Goal: Communication & Community: Answer question/provide support

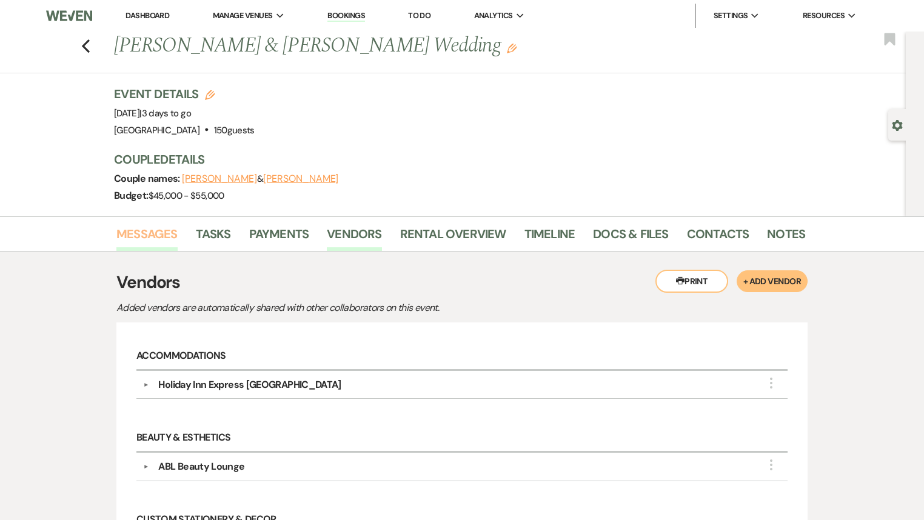
click at [135, 236] on link "Messages" at bounding box center [146, 237] width 61 height 27
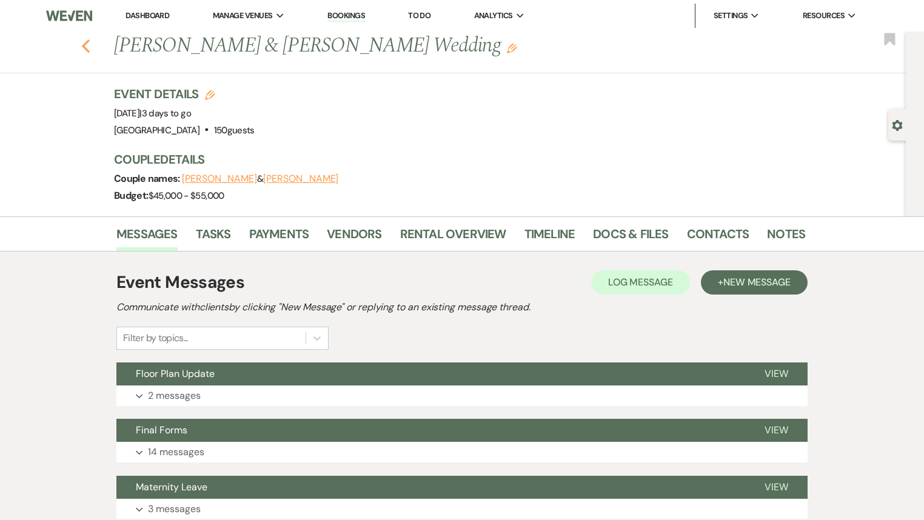
click at [90, 47] on icon "Previous" at bounding box center [85, 46] width 9 height 15
select select "7"
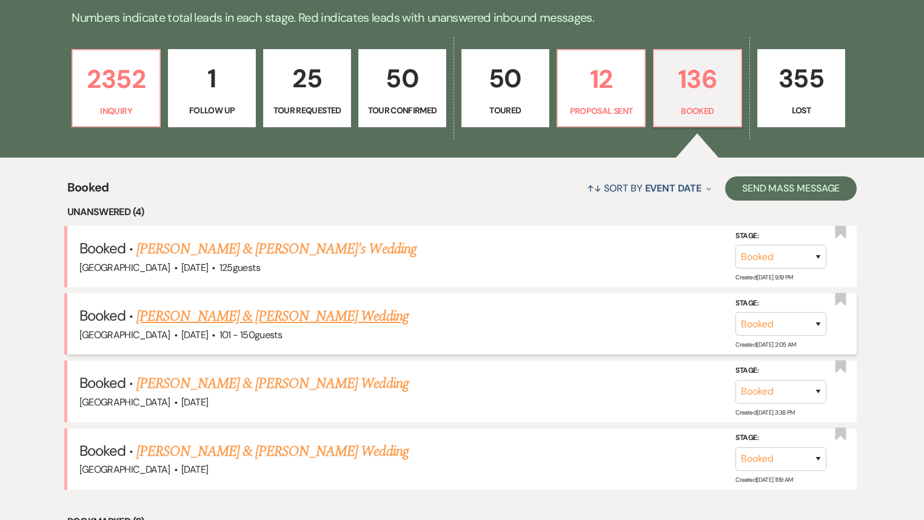
scroll to position [373, 0]
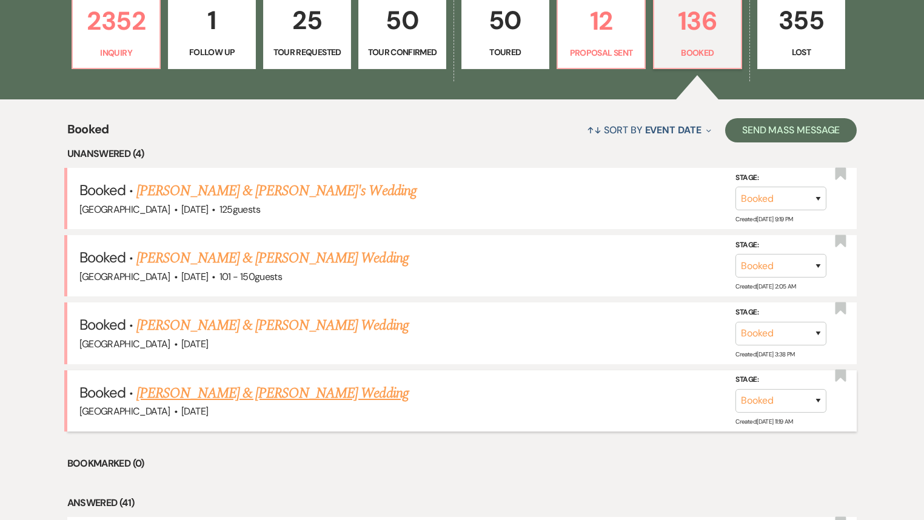
click at [236, 386] on link "[PERSON_NAME] & [PERSON_NAME] Wedding" at bounding box center [272, 394] width 272 height 22
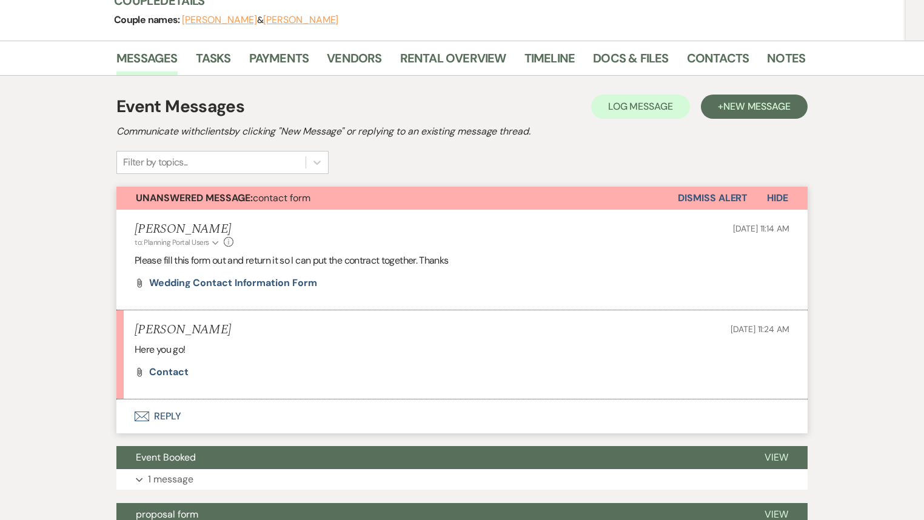
scroll to position [194, 0]
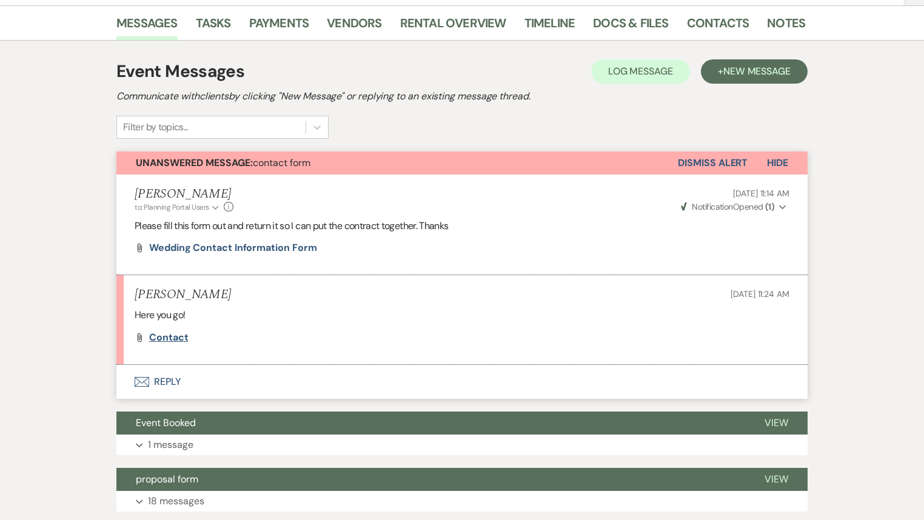
click at [179, 339] on span "Contact" at bounding box center [168, 337] width 39 height 13
click at [718, 159] on button "Dismiss Alert" at bounding box center [713, 163] width 70 height 23
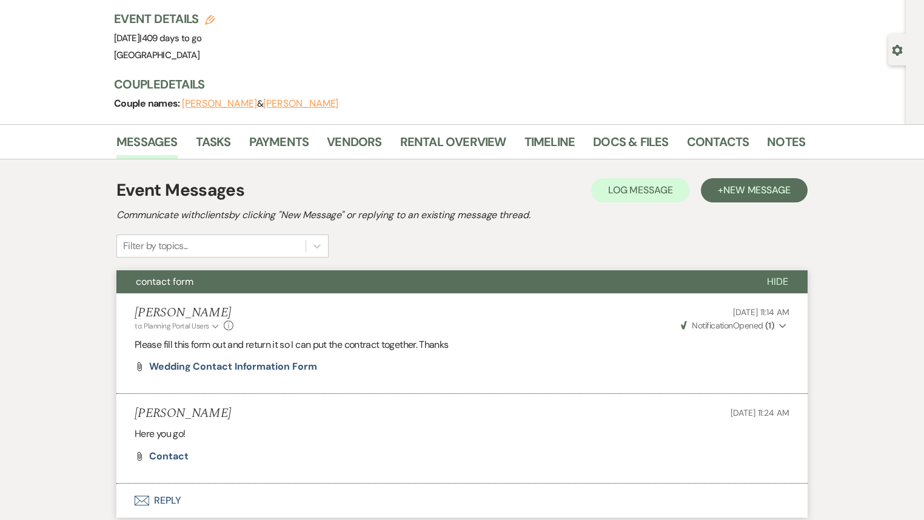
scroll to position [0, 0]
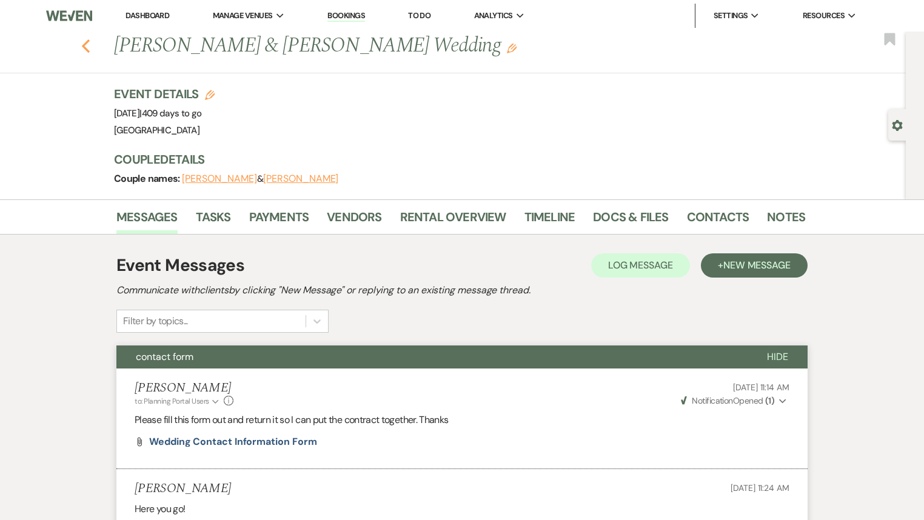
click at [88, 46] on use "button" at bounding box center [86, 45] width 8 height 13
select select "7"
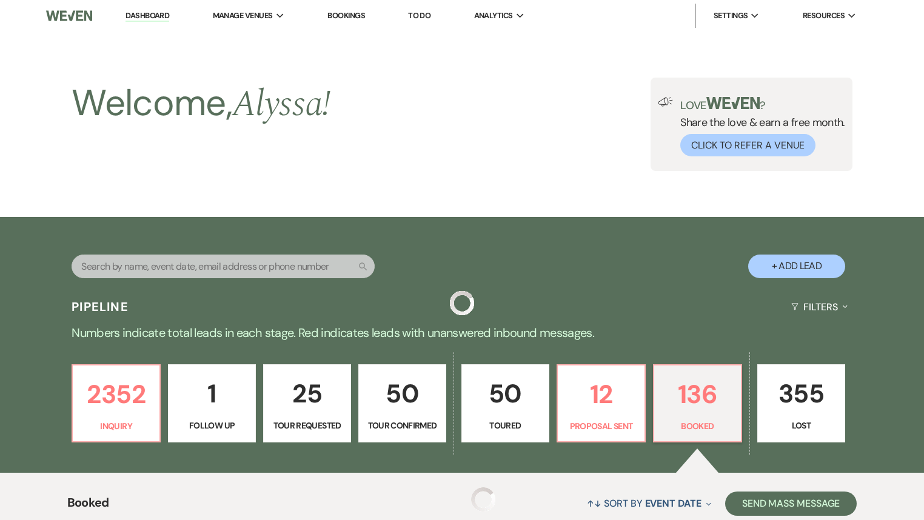
scroll to position [373, 0]
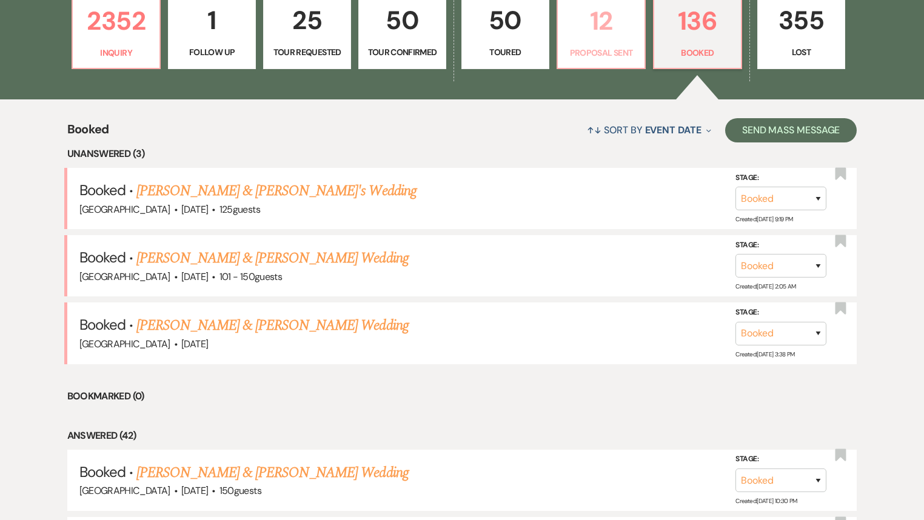
click at [602, 51] on p "Proposal Sent" at bounding box center [601, 52] width 72 height 13
select select "6"
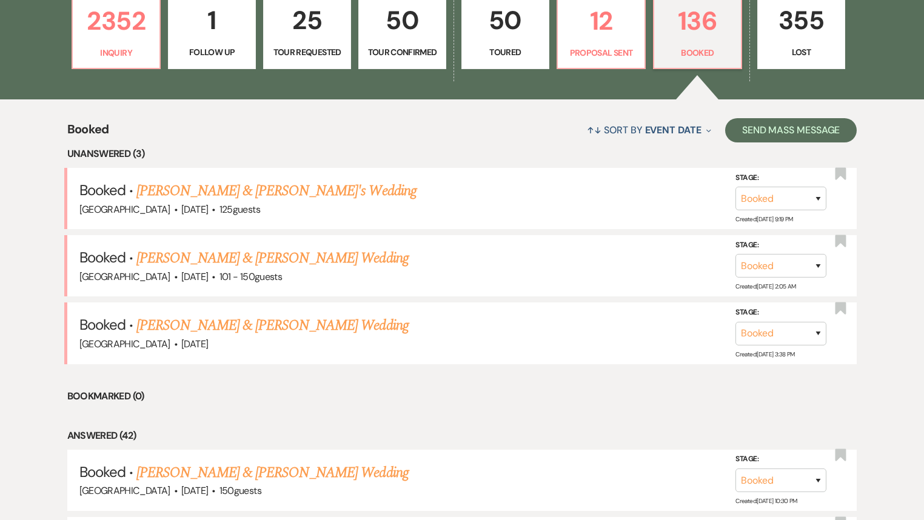
select select "6"
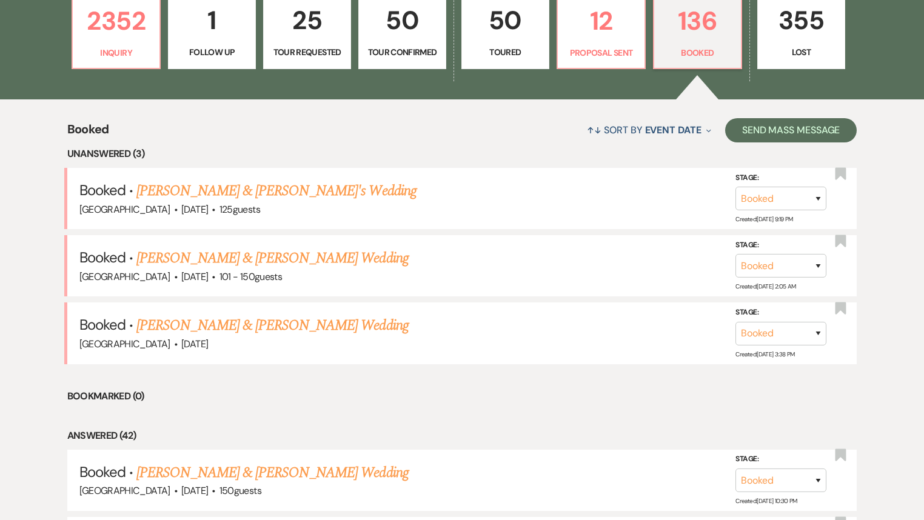
select select "6"
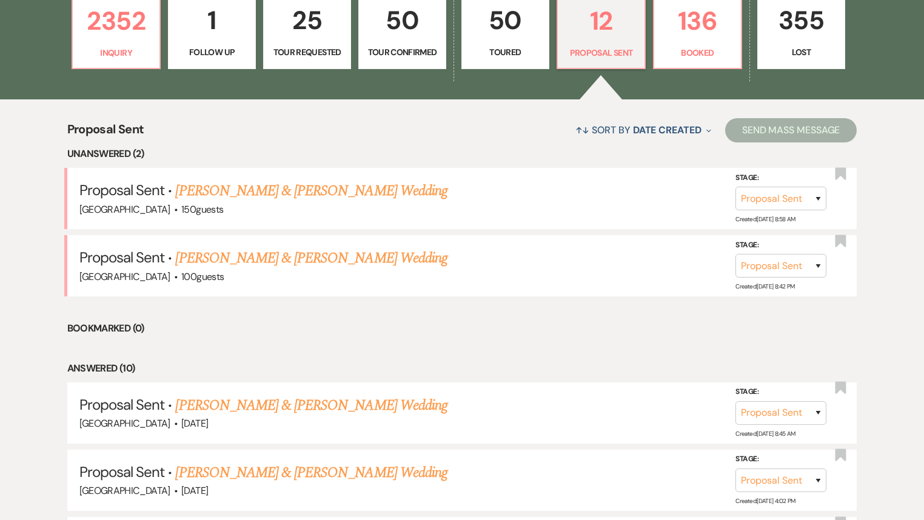
click at [296, 190] on link "[PERSON_NAME] & [PERSON_NAME] Wedding" at bounding box center [311, 191] width 272 height 22
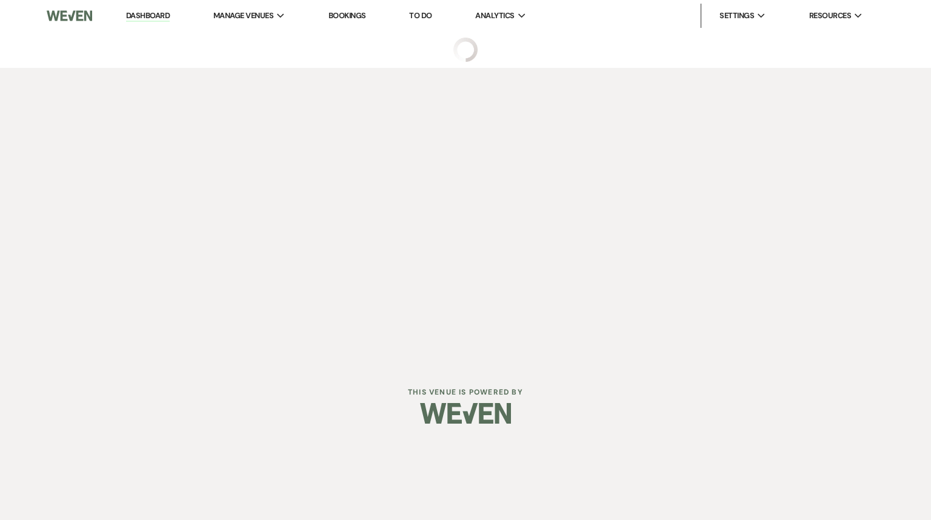
select select "6"
select select "5"
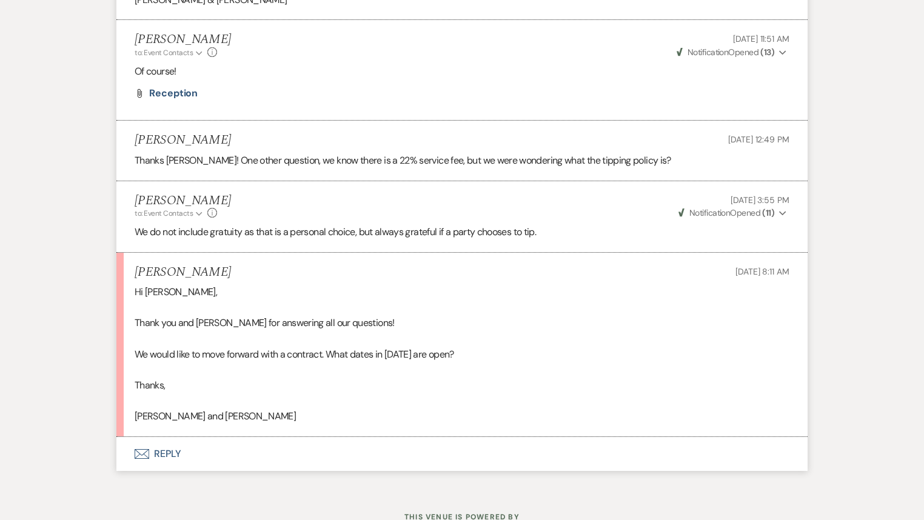
scroll to position [5214, 0]
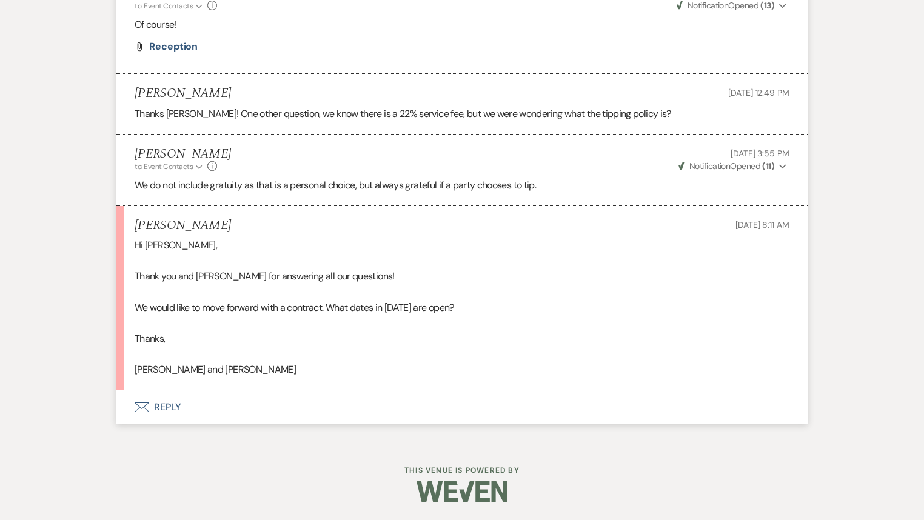
click at [167, 407] on button "Envelope Reply" at bounding box center [461, 407] width 691 height 34
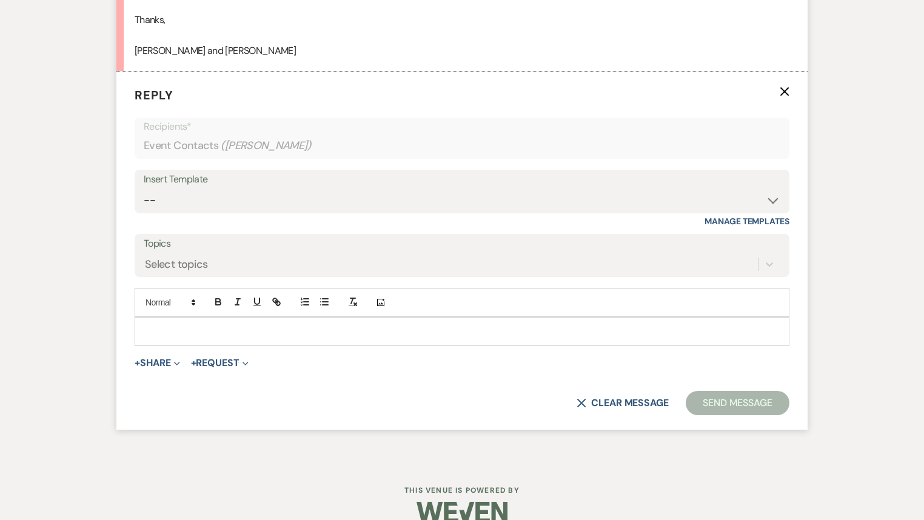
scroll to position [5523, 0]
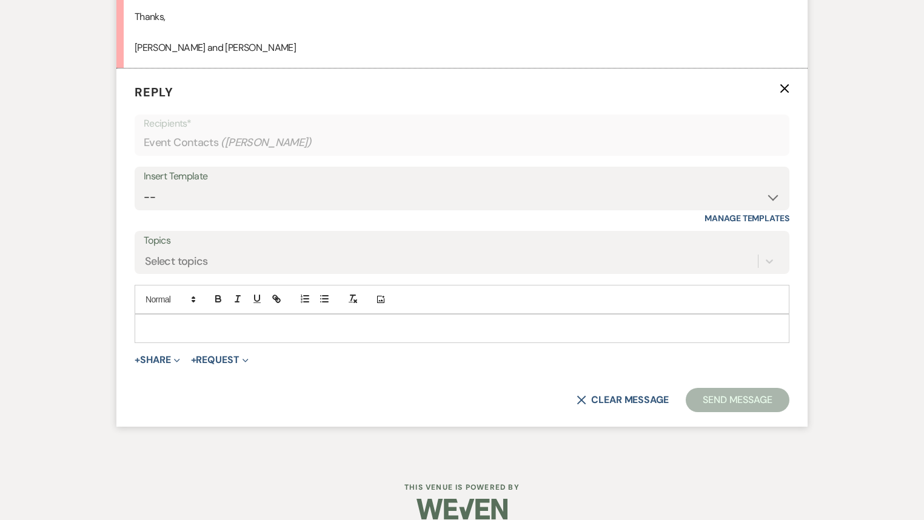
click at [193, 335] on p at bounding box center [461, 328] width 635 height 13
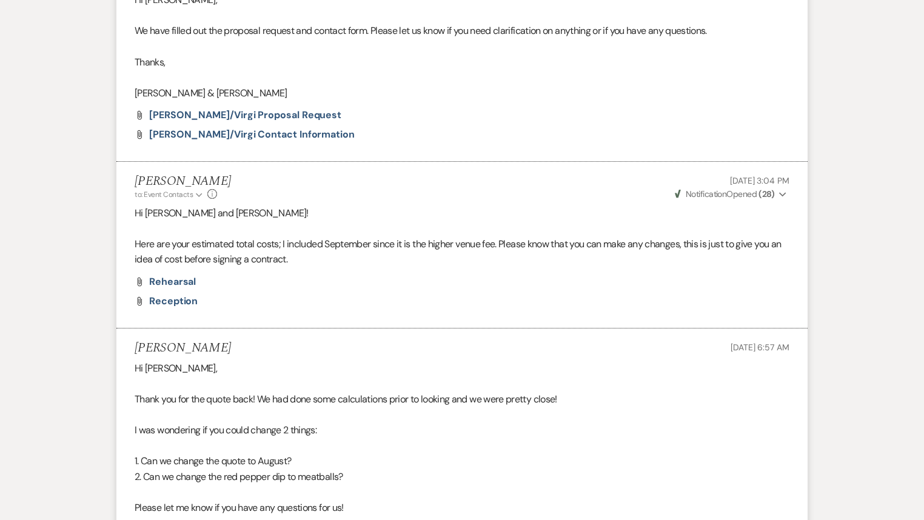
scroll to position [4213, 0]
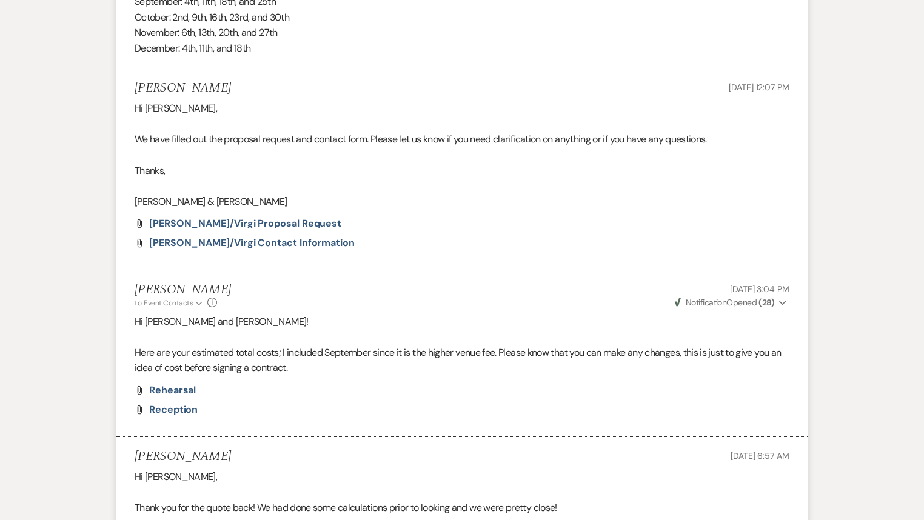
click at [270, 249] on span "[PERSON_NAME]/Virgi contact information" at bounding box center [252, 242] width 206 height 13
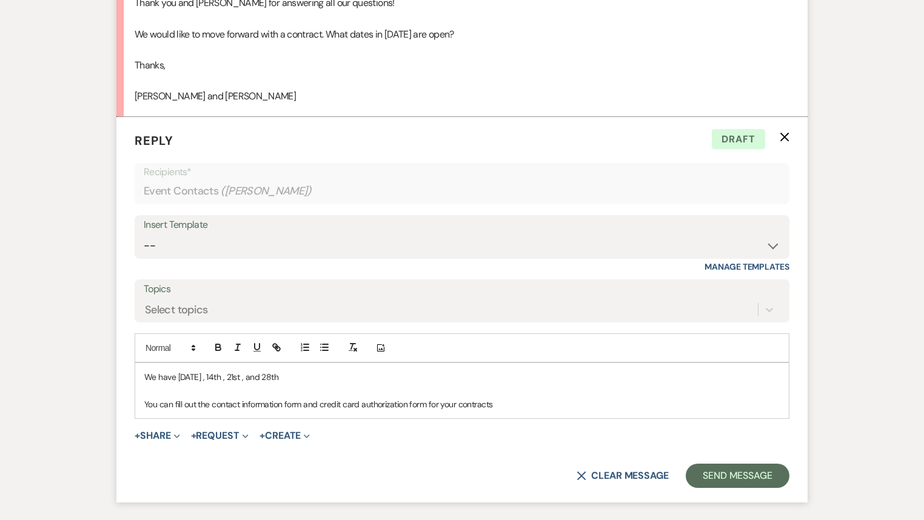
scroll to position [5580, 0]
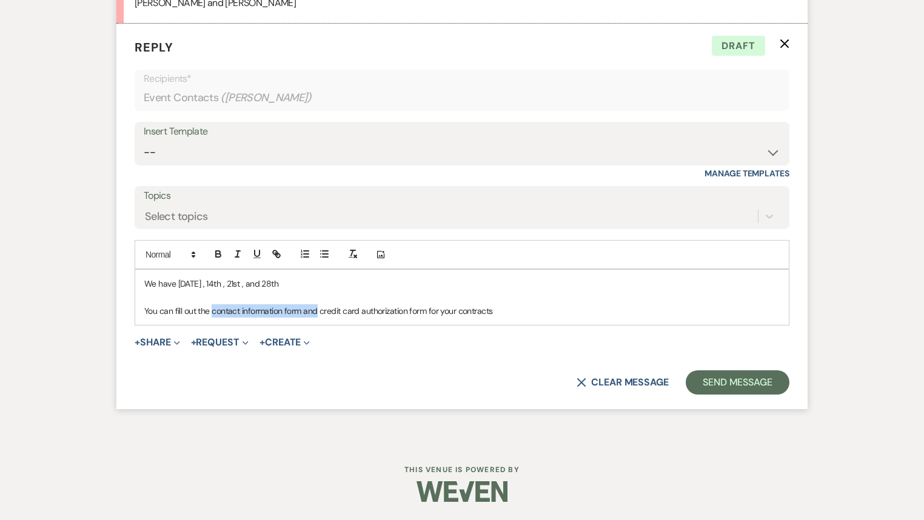
drag, startPoint x: 318, startPoint y: 310, endPoint x: 212, endPoint y: 321, distance: 106.0
click at [212, 321] on div "We have [DATE] , 14th , 21st , and 28th You can fill out the contact informatio…" at bounding box center [462, 297] width 654 height 55
click at [433, 301] on p at bounding box center [461, 296] width 635 height 13
click at [427, 312] on p "You can fill out the credit card authorization form for your contracts" at bounding box center [461, 310] width 635 height 13
click at [140, 284] on div "We have [DATE] , 14th , 21st , and 28th You can fill out the credit card author…" at bounding box center [462, 297] width 654 height 55
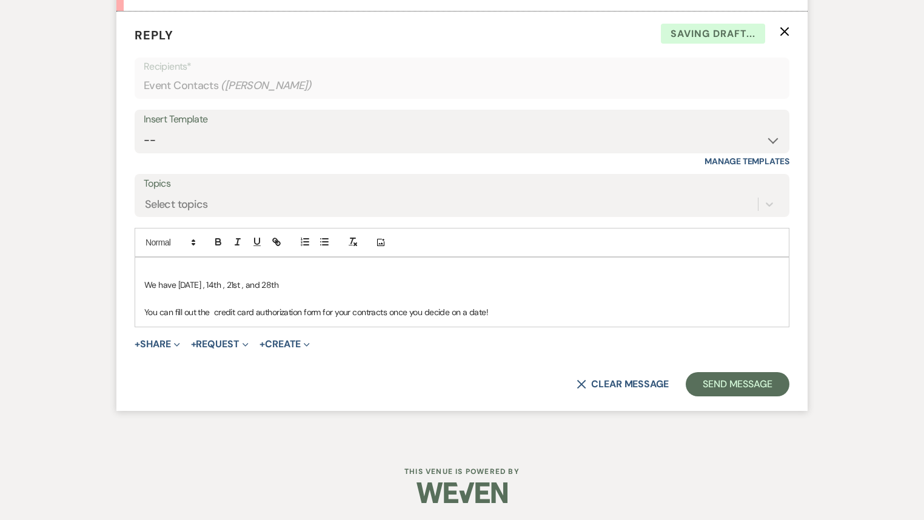
click at [177, 276] on div "We have [DATE] , 14th , 21st , and 28th You can fill out the credit card author…" at bounding box center [462, 292] width 654 height 69
click at [153, 349] on button "+ Share Expand" at bounding box center [157, 344] width 45 height 10
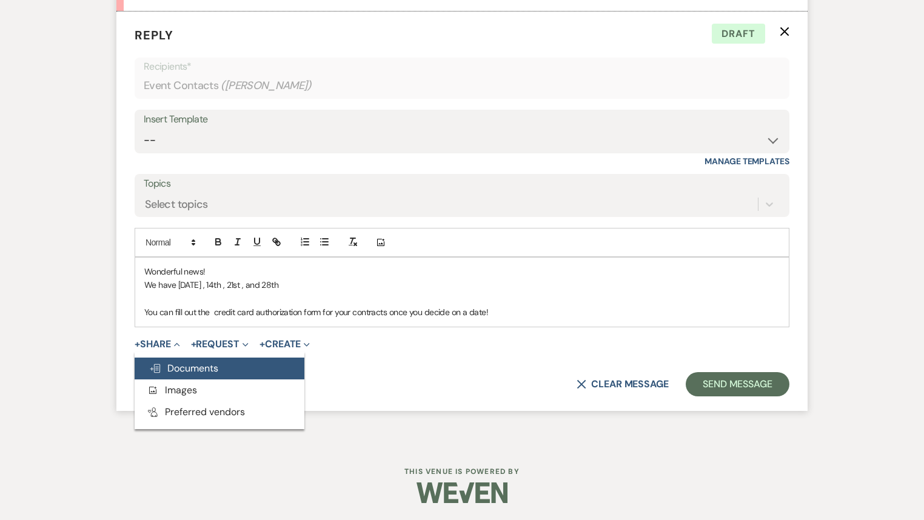
click at [171, 375] on span "Doc Upload Documents" at bounding box center [183, 368] width 69 height 13
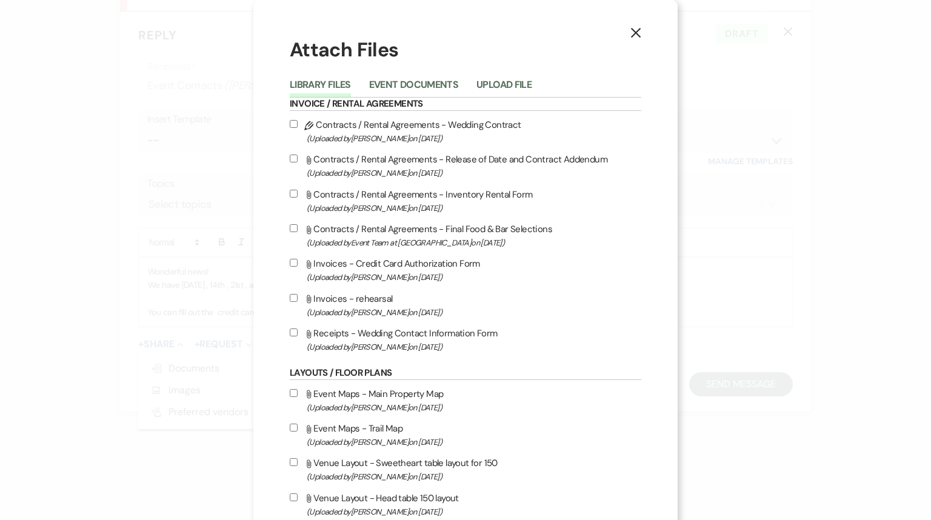
click at [290, 262] on input "Attach File Invoices - Credit Card Authorization Form (Uploaded by [PERSON_NAME…" at bounding box center [294, 263] width 8 height 8
checkbox input "true"
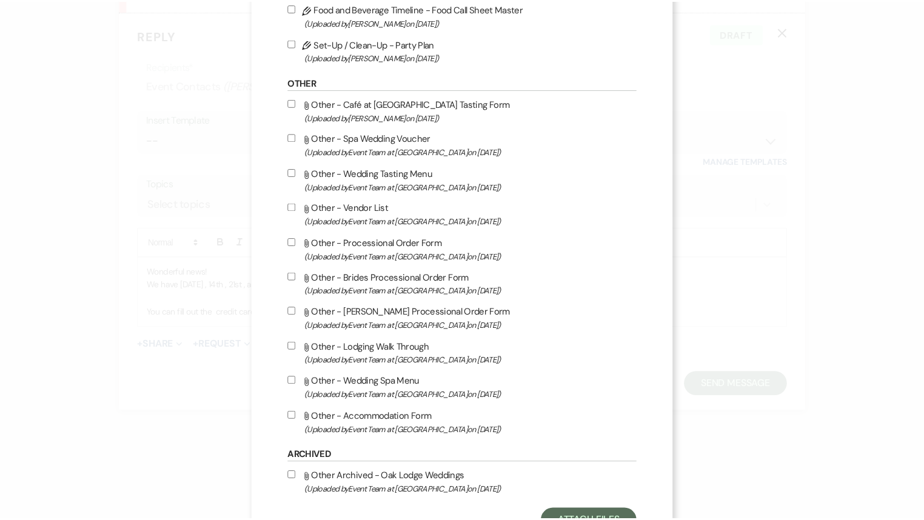
scroll to position [1366, 0]
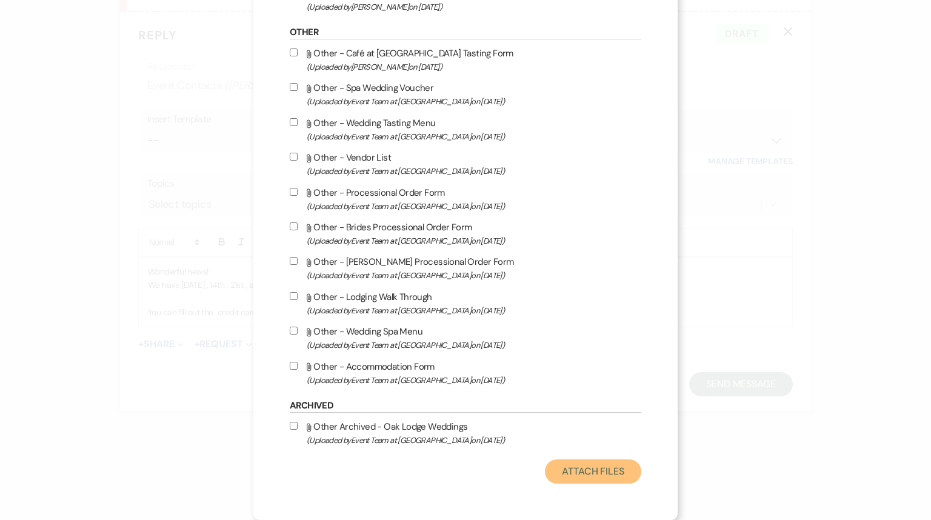
click at [575, 473] on button "Attach Files" at bounding box center [593, 472] width 96 height 24
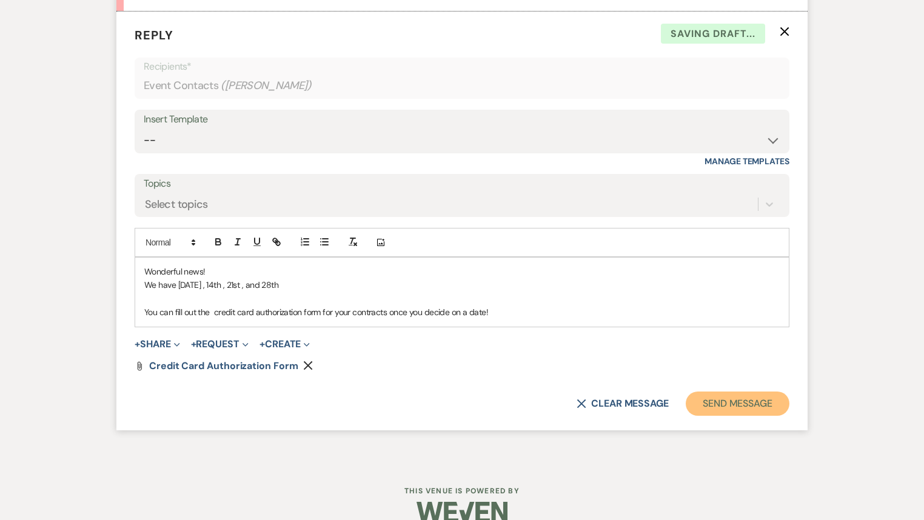
click at [715, 416] on button "Send Message" at bounding box center [738, 404] width 104 height 24
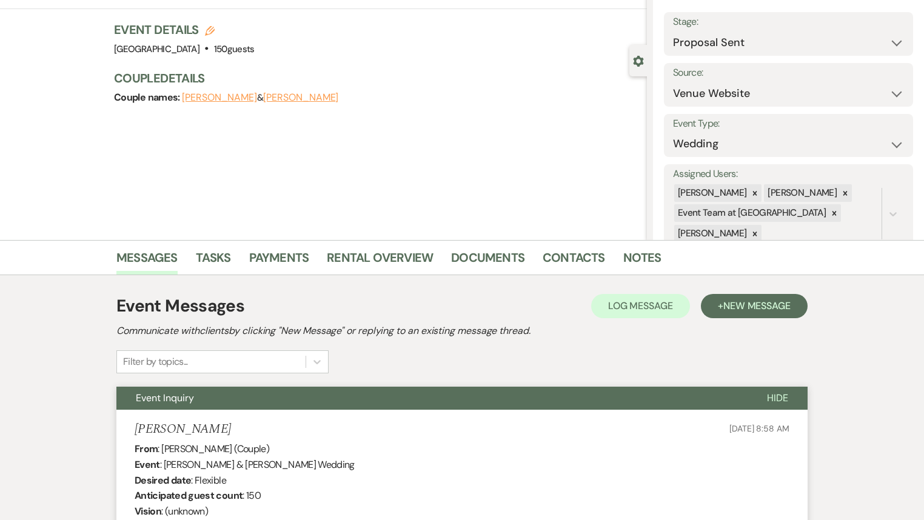
scroll to position [0, 0]
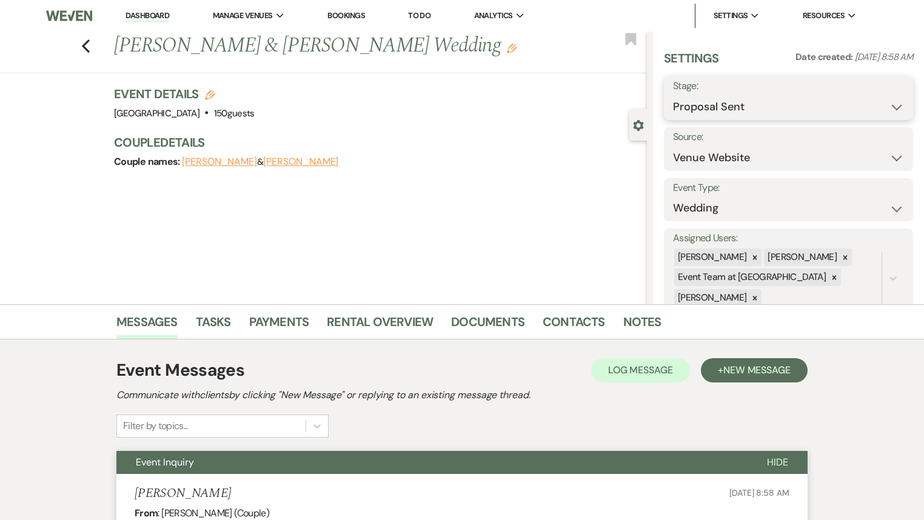
click at [737, 102] on select "Inquiry Follow Up Tour Requested Tour Confirmed Toured Proposal Sent Booked Lost" at bounding box center [788, 107] width 231 height 24
click at [90, 48] on use "button" at bounding box center [86, 45] width 8 height 13
select select "6"
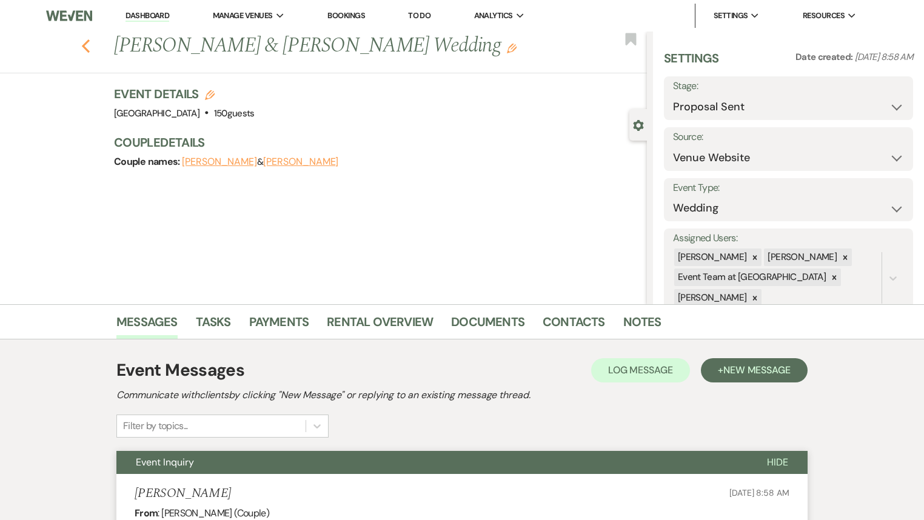
select select "6"
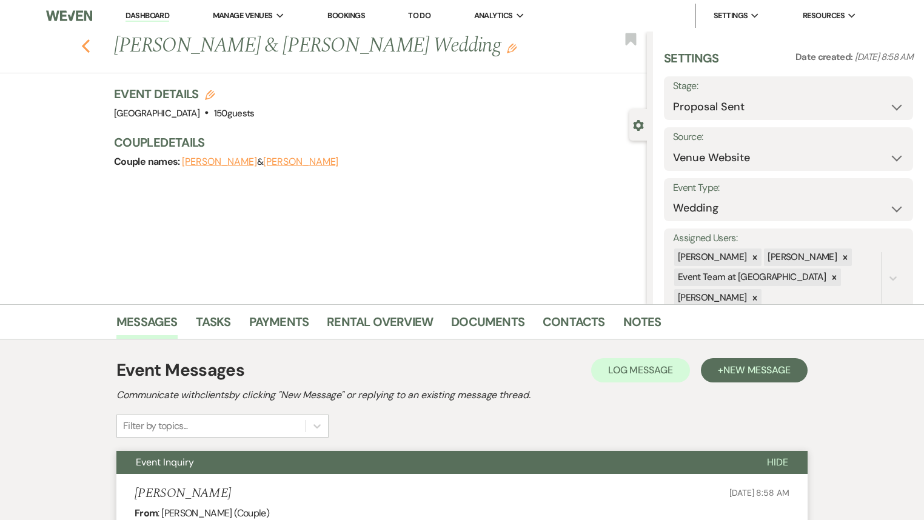
select select "6"
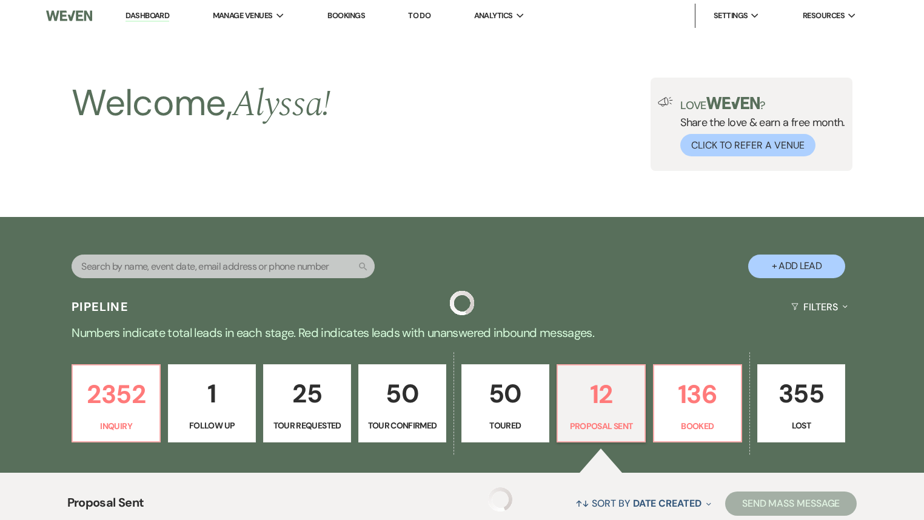
scroll to position [373, 0]
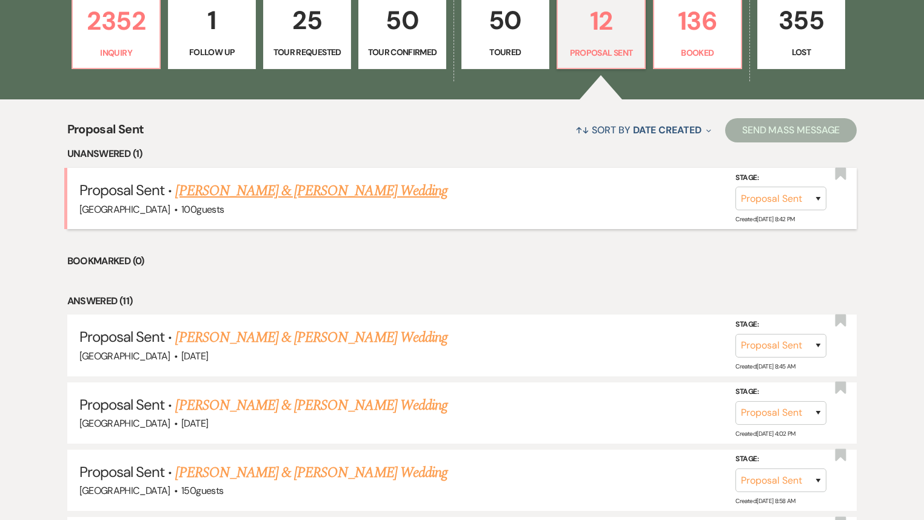
click at [292, 187] on link "[PERSON_NAME] & [PERSON_NAME] Wedding" at bounding box center [311, 191] width 272 height 22
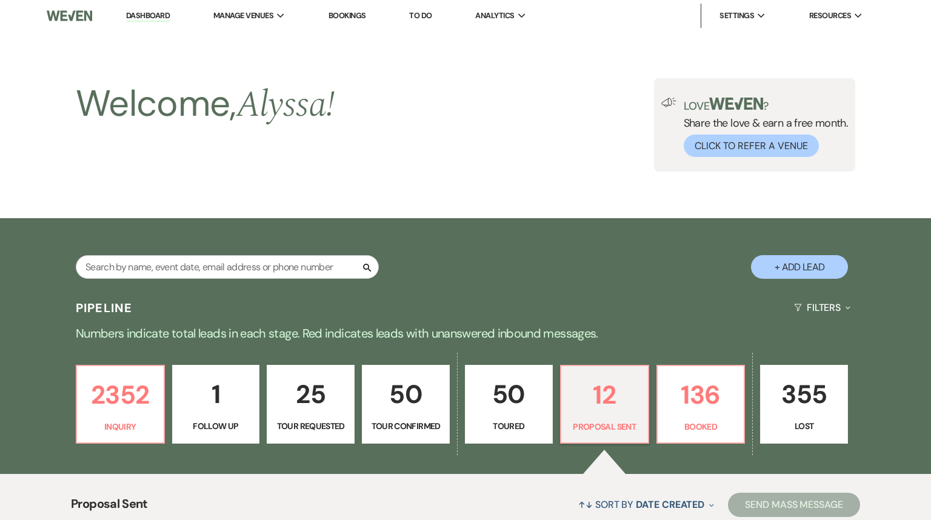
select select "6"
select select "5"
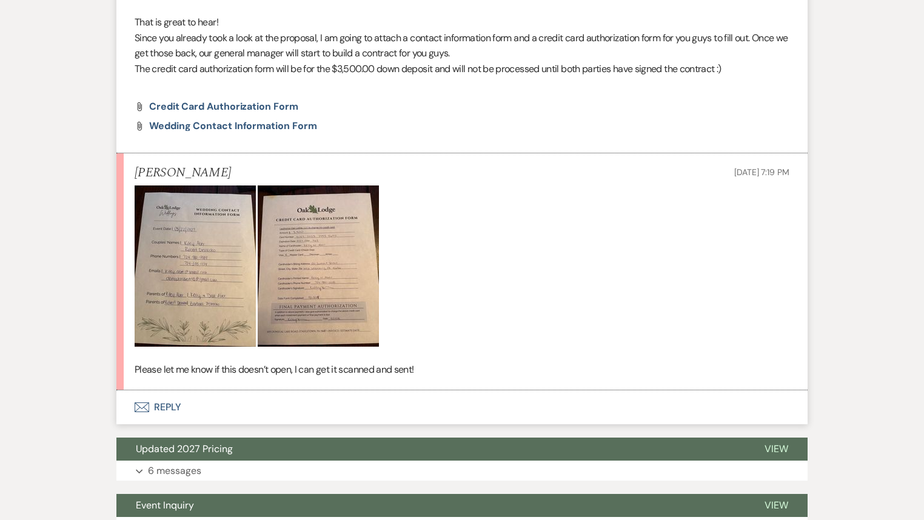
scroll to position [549, 0]
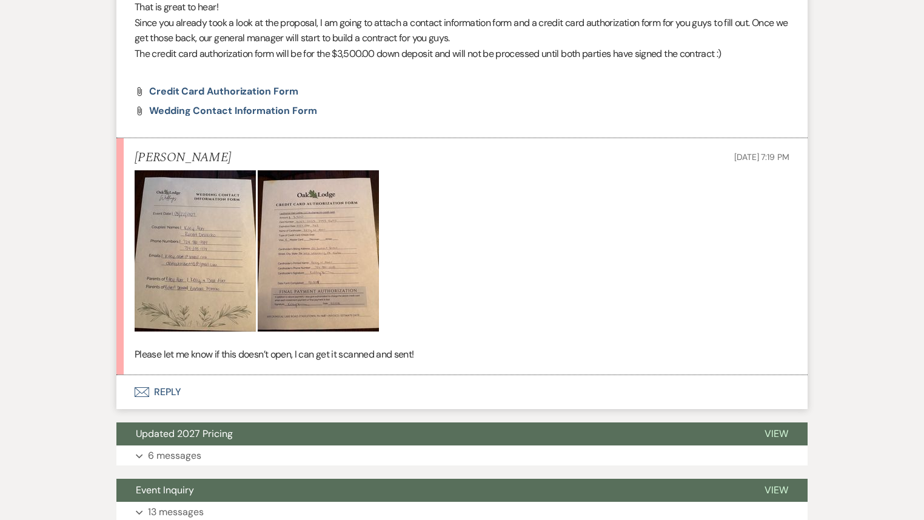
click at [166, 391] on button "Envelope Reply" at bounding box center [461, 392] width 691 height 34
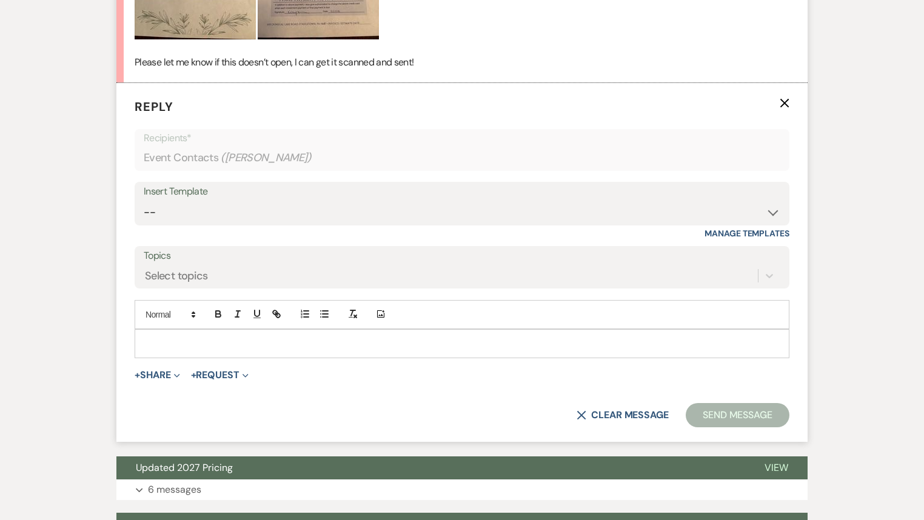
scroll to position [842, 0]
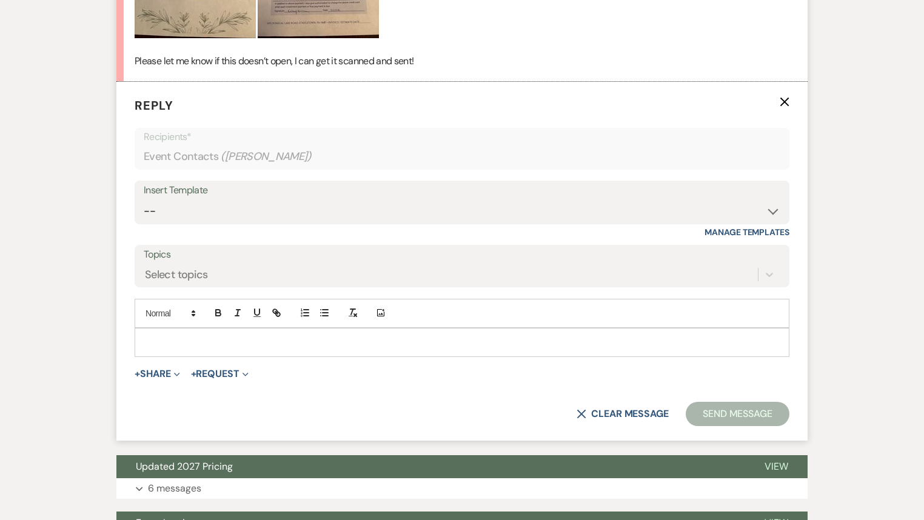
click at [246, 345] on p at bounding box center [461, 342] width 635 height 13
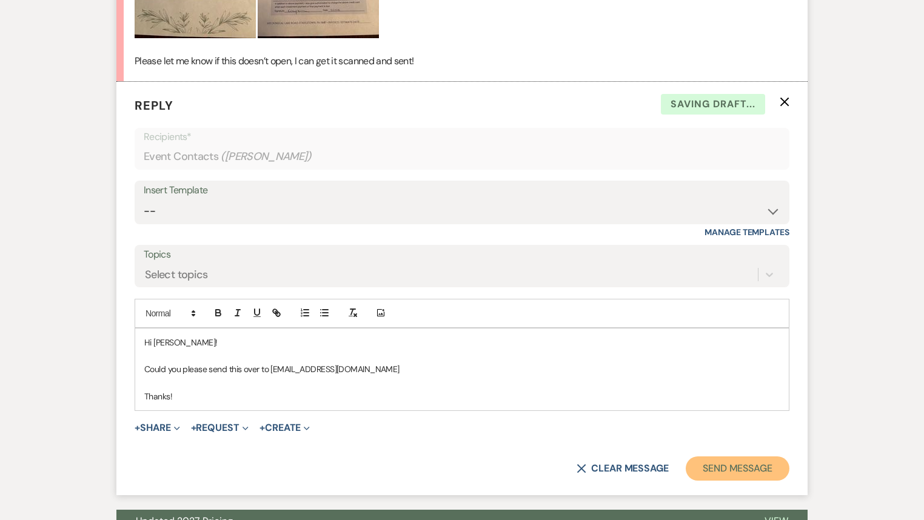
click at [727, 460] on button "Send Message" at bounding box center [738, 468] width 104 height 24
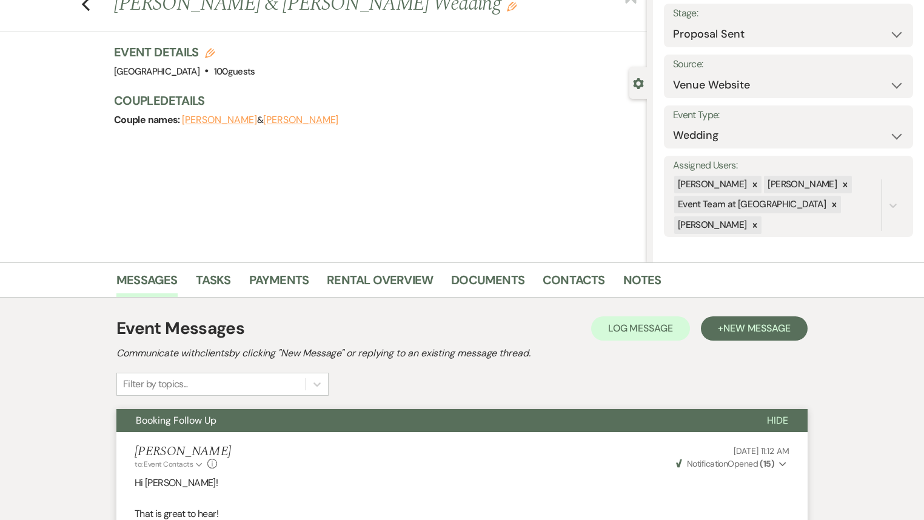
scroll to position [0, 0]
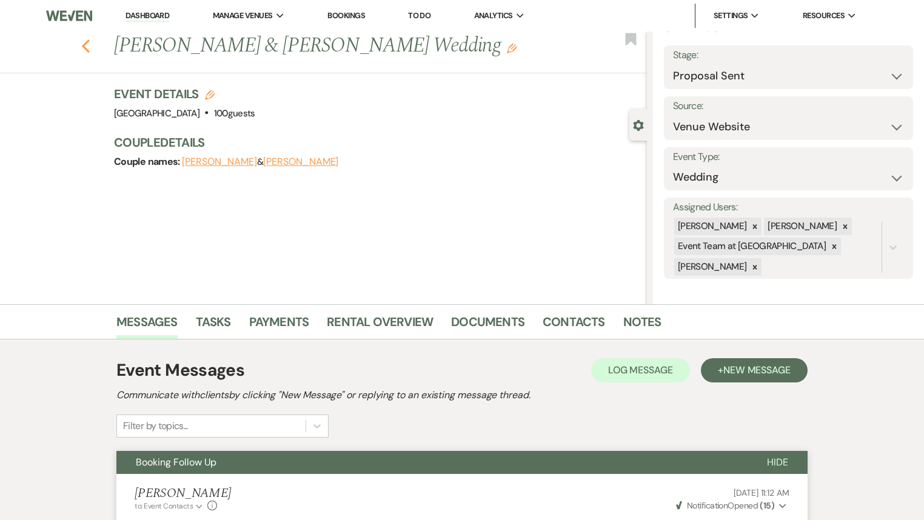
click at [87, 46] on icon "Previous" at bounding box center [85, 46] width 9 height 15
select select "6"
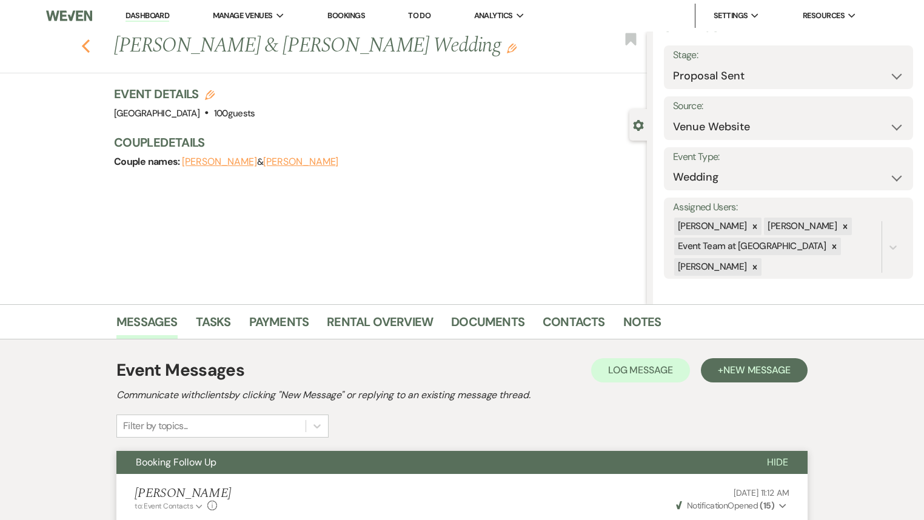
select select "6"
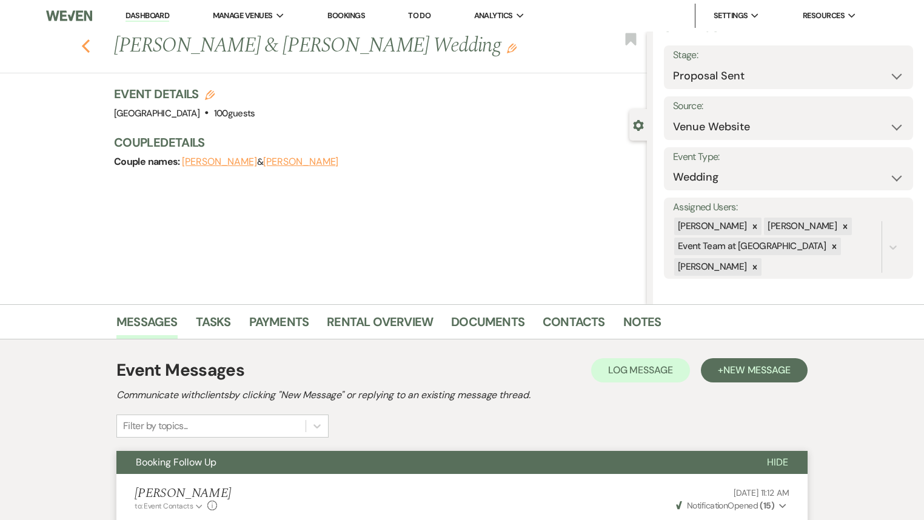
select select "6"
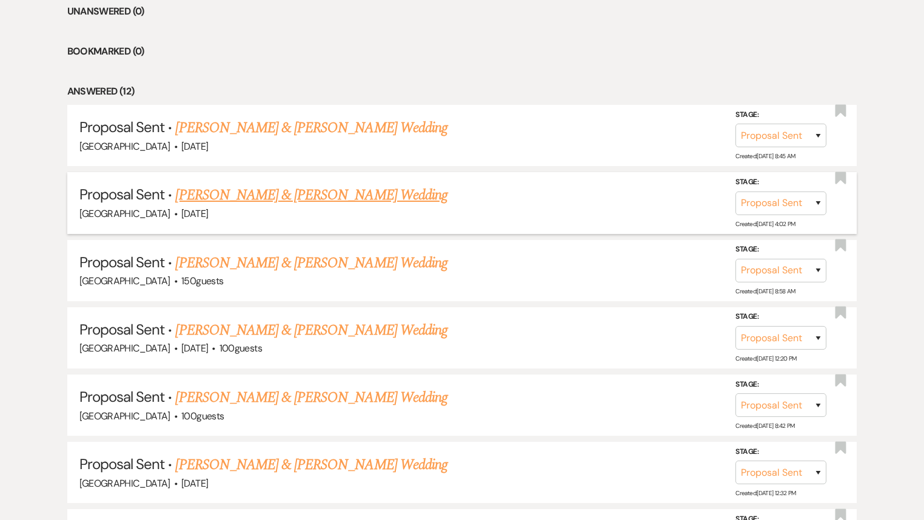
scroll to position [519, 0]
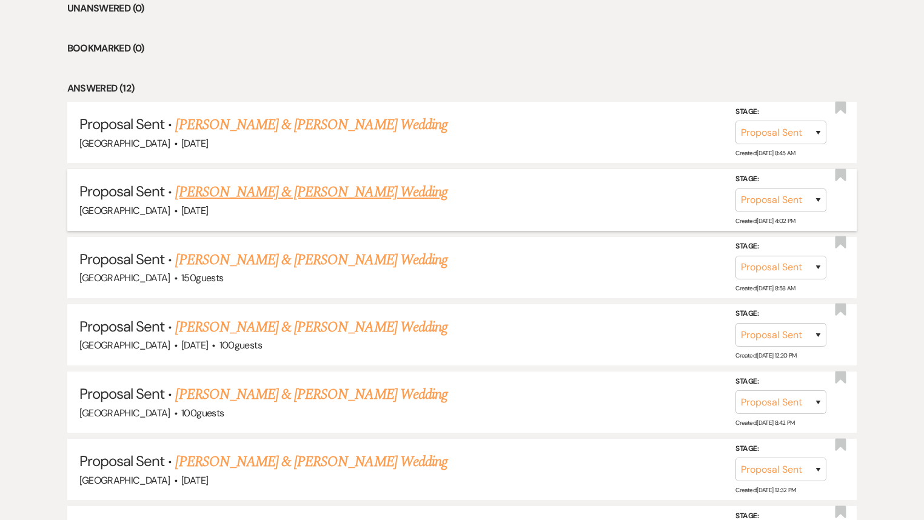
click at [313, 192] on link "[PERSON_NAME] & [PERSON_NAME] Wedding" at bounding box center [311, 192] width 272 height 22
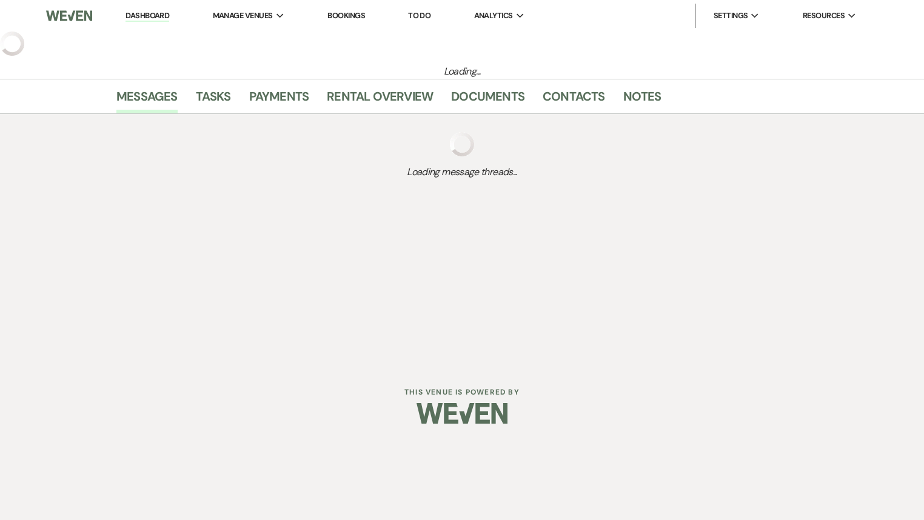
select select "6"
select select "5"
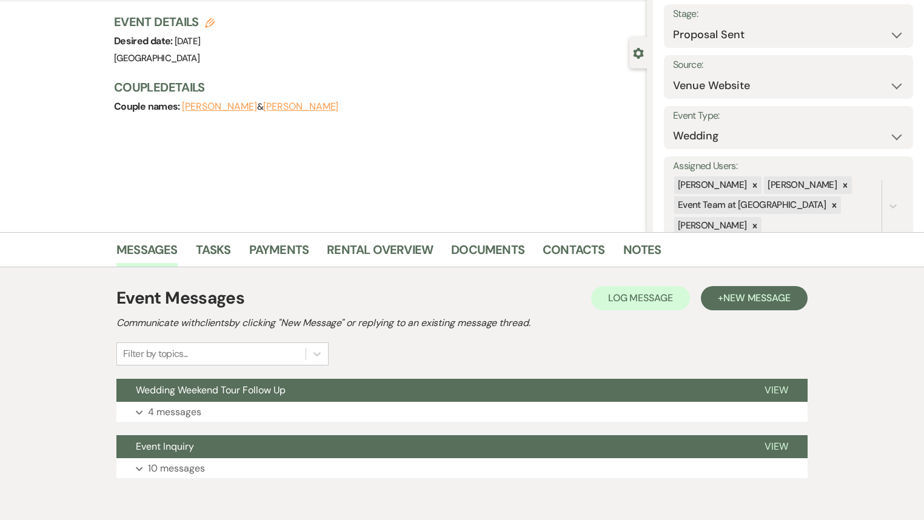
scroll to position [126, 0]
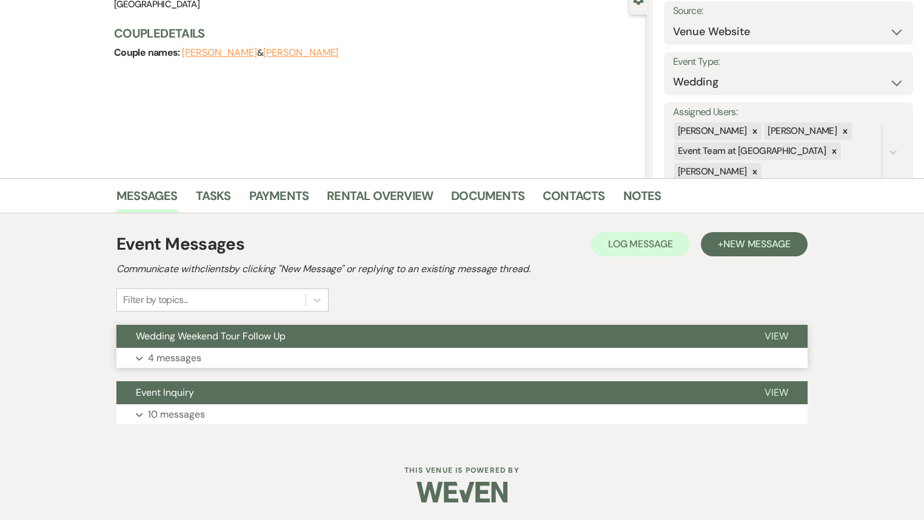
click at [255, 337] on span "Wedding Weekend Tour Follow Up" at bounding box center [211, 336] width 150 height 13
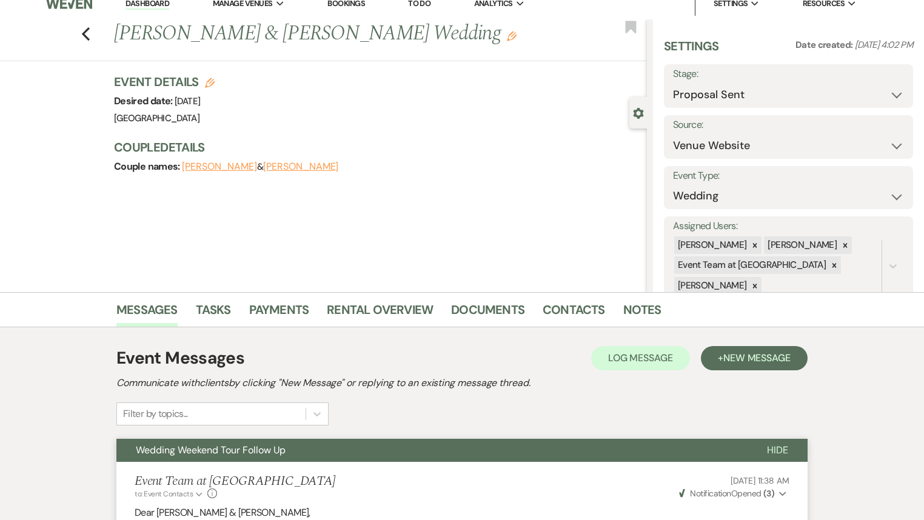
scroll to position [0, 0]
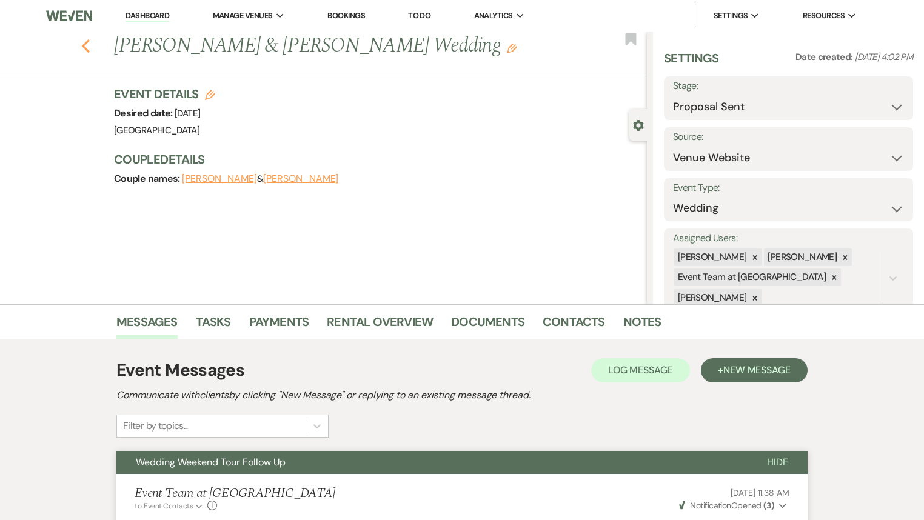
click at [88, 47] on use "button" at bounding box center [86, 45] width 8 height 13
select select "6"
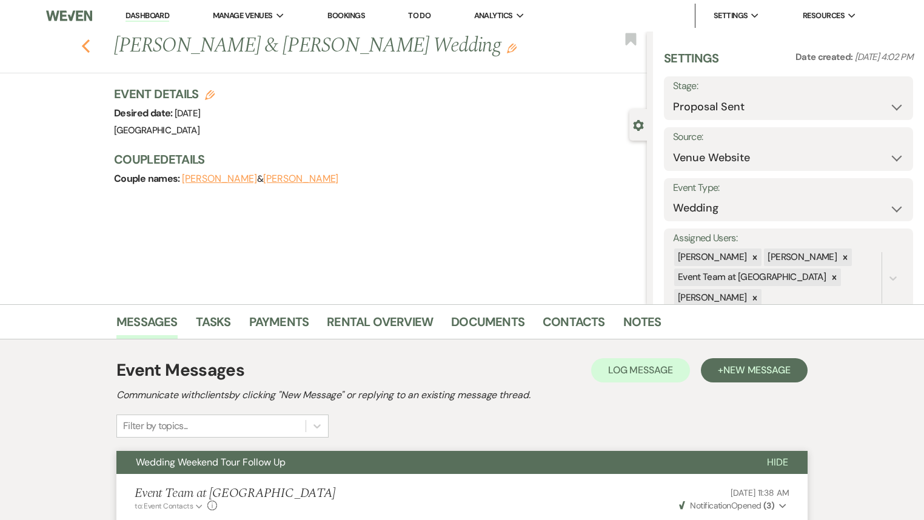
select select "6"
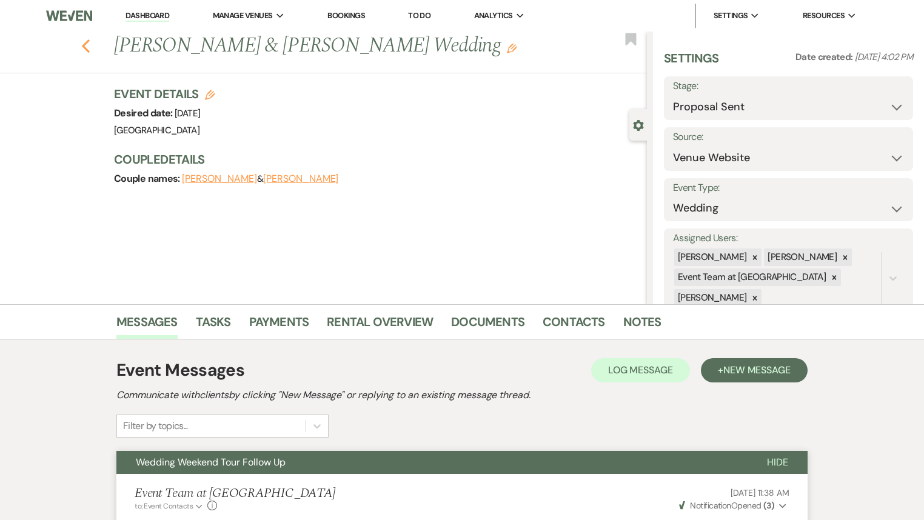
select select "6"
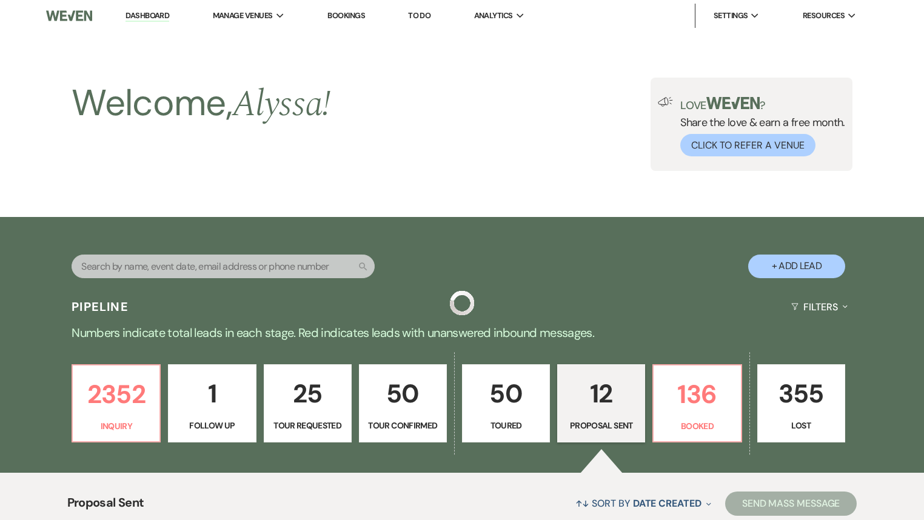
scroll to position [519, 0]
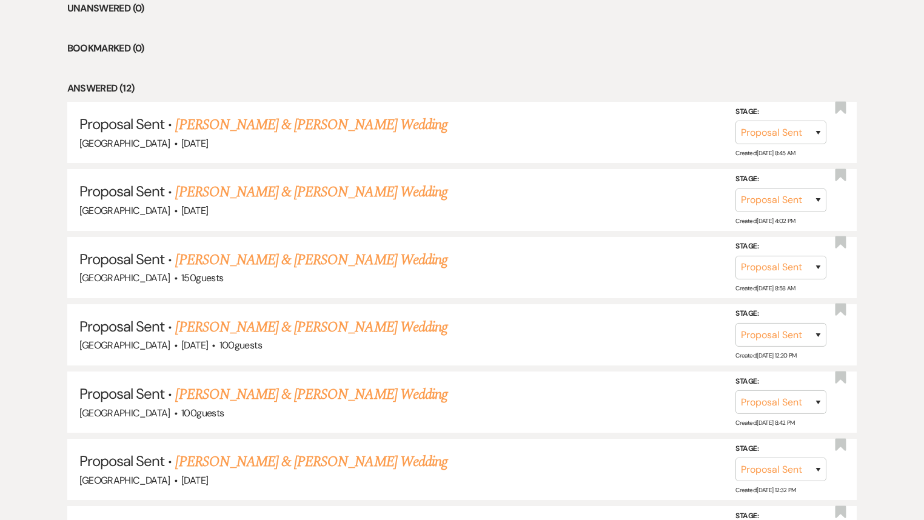
click at [293, 130] on link "[PERSON_NAME] & [PERSON_NAME] Wedding" at bounding box center [311, 125] width 272 height 22
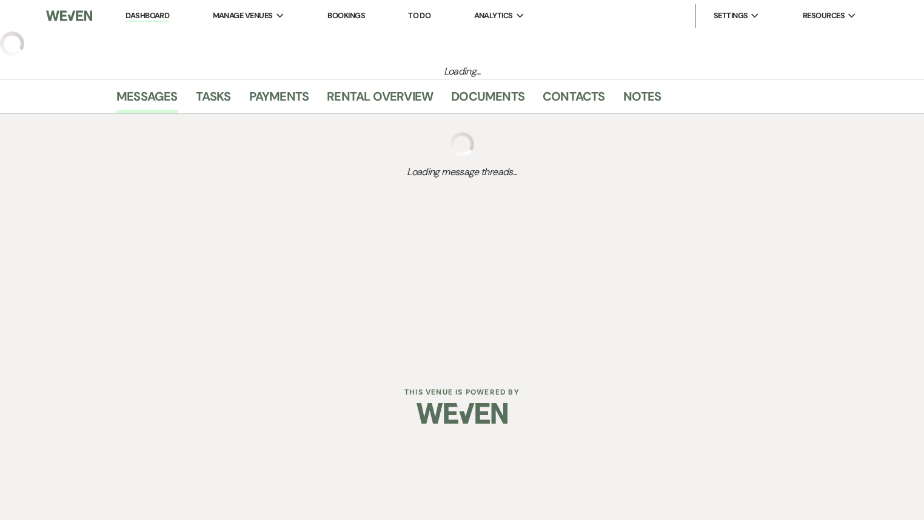
select select "6"
select select "5"
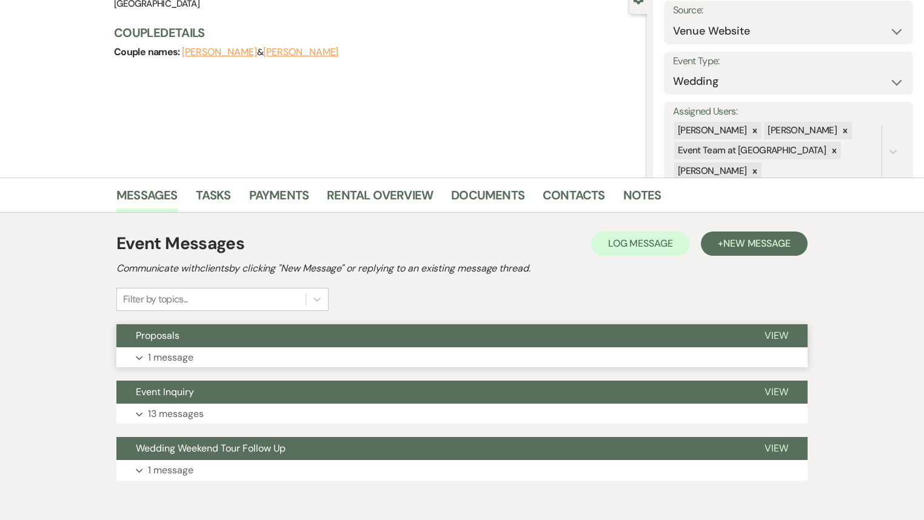
scroll to position [182, 0]
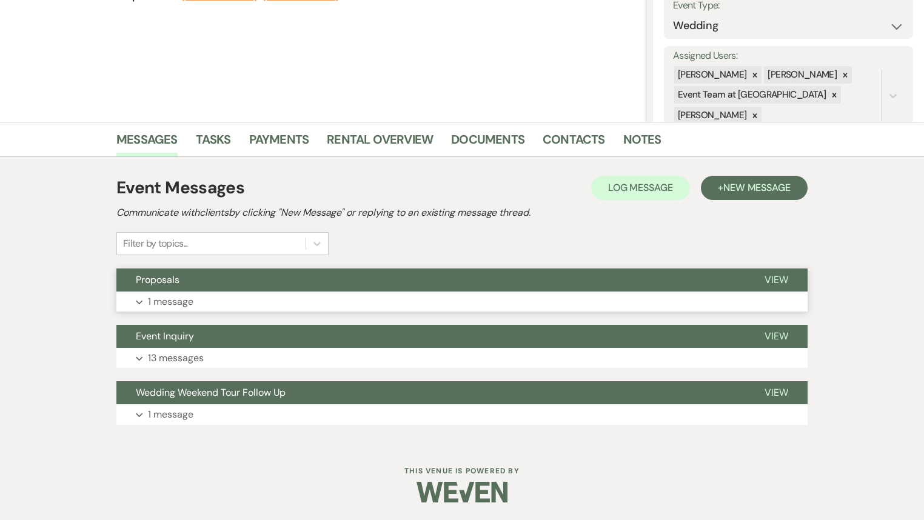
click at [383, 298] on button "Expand 1 message" at bounding box center [461, 302] width 691 height 21
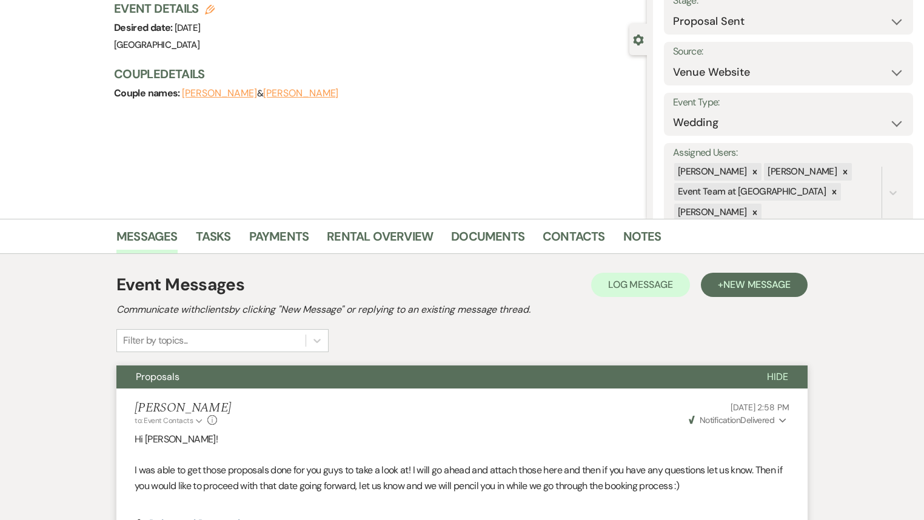
scroll to position [0, 0]
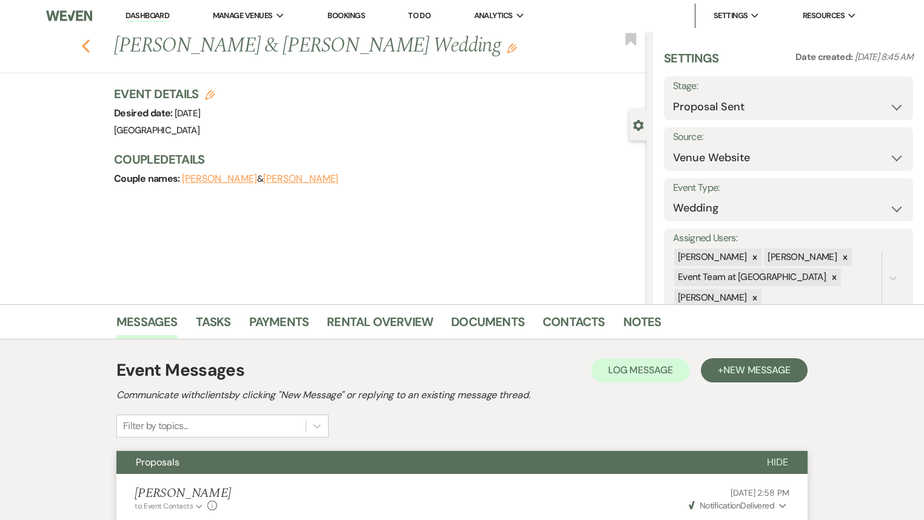
click at [90, 42] on icon "Previous" at bounding box center [85, 46] width 9 height 15
select select "6"
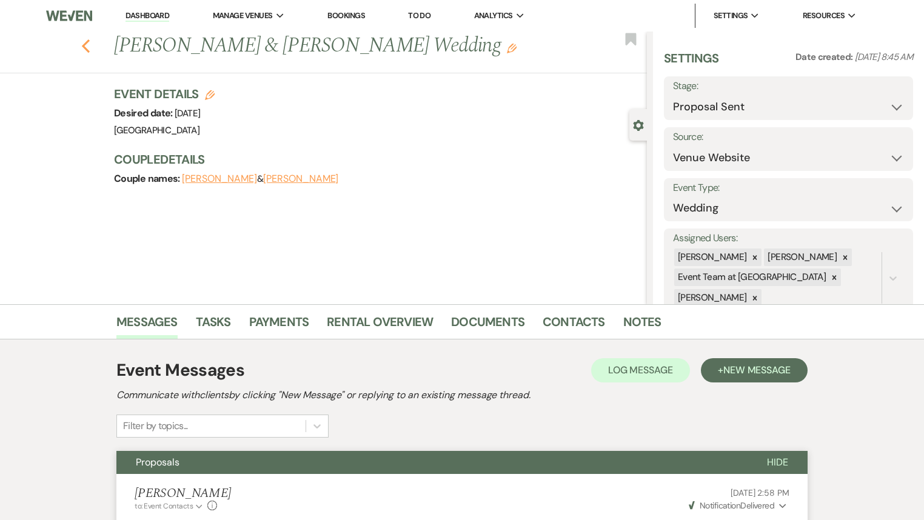
select select "6"
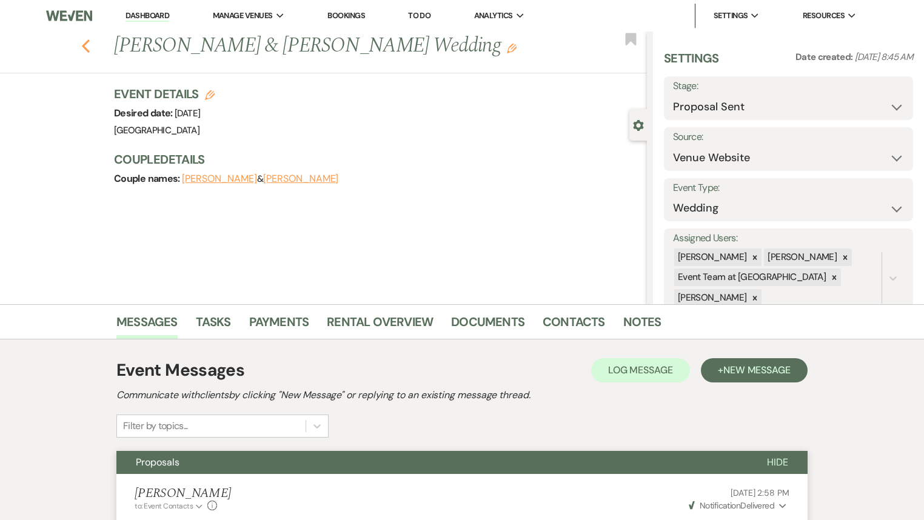
select select "6"
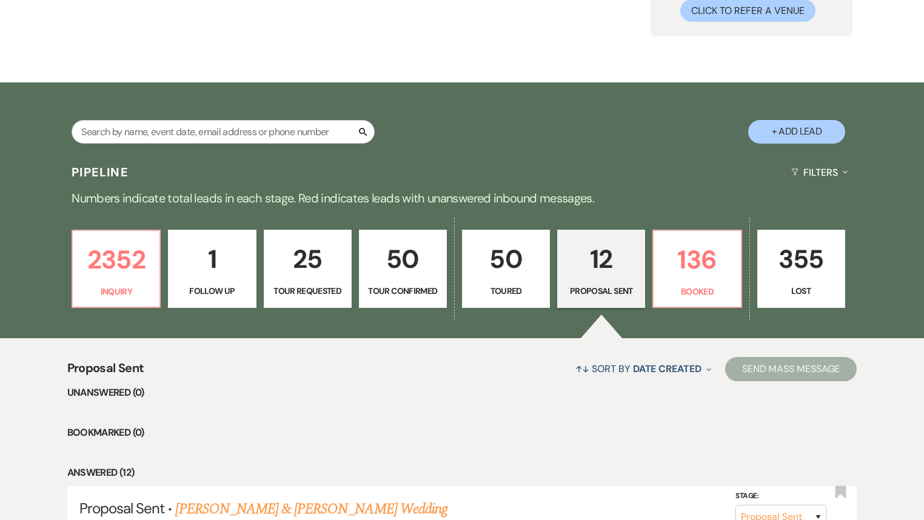
scroll to position [131, 0]
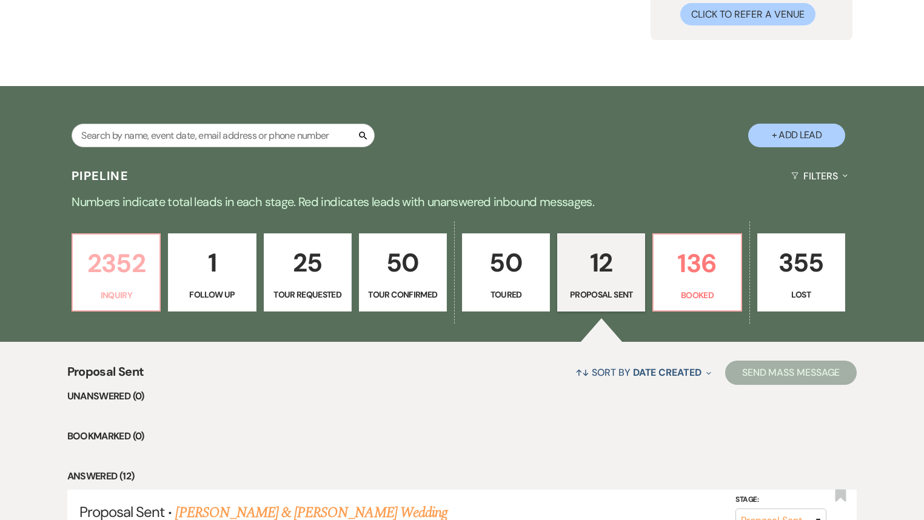
click at [139, 258] on p "2352" at bounding box center [116, 263] width 72 height 41
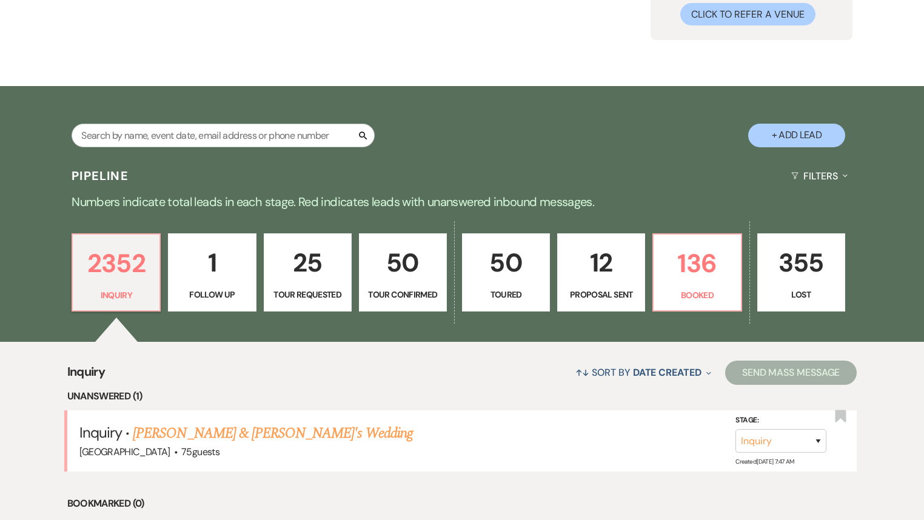
drag, startPoint x: 173, startPoint y: 435, endPoint x: 292, endPoint y: 493, distance: 132.0
click at [172, 436] on link "[PERSON_NAME] & [PERSON_NAME]'s Wedding" at bounding box center [273, 434] width 280 height 22
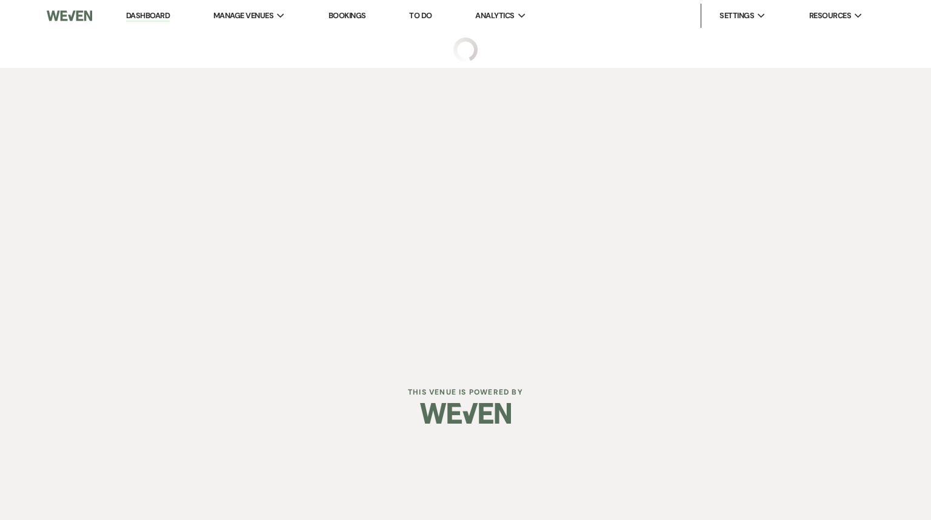
select select "5"
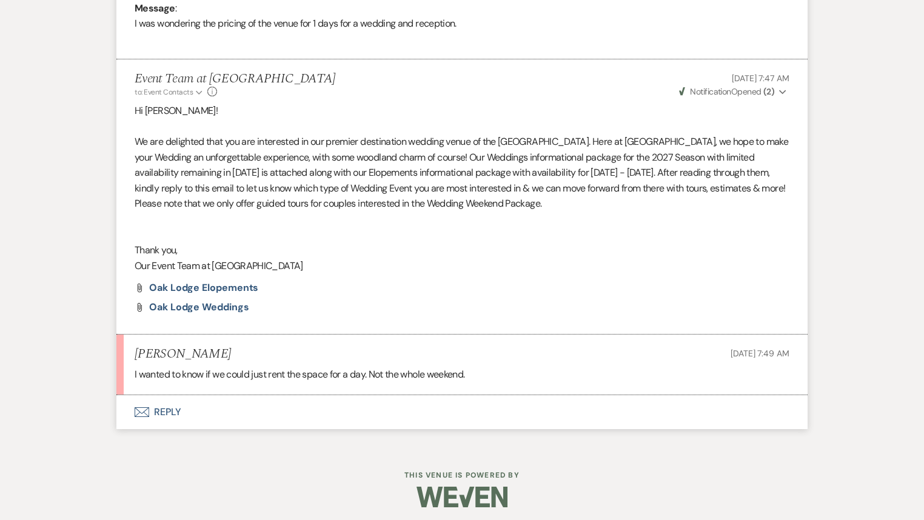
scroll to position [649, 0]
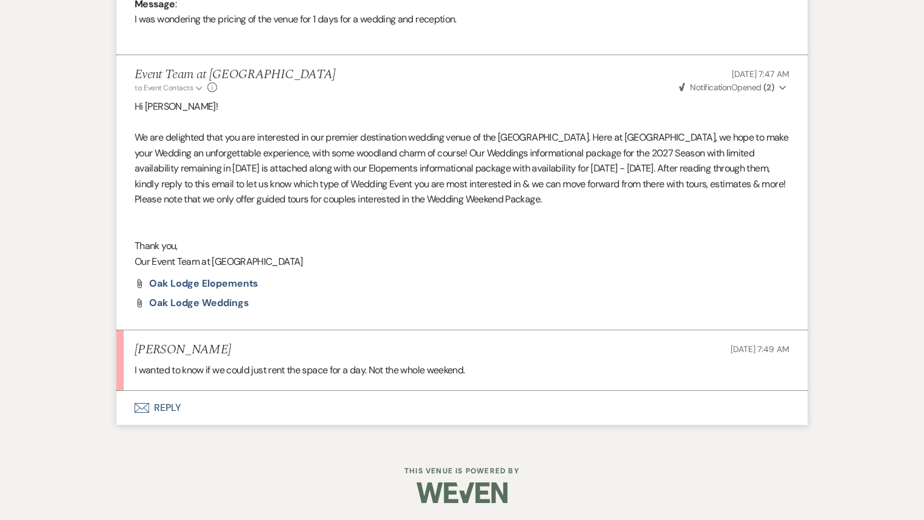
click at [166, 413] on button "Envelope Reply" at bounding box center [461, 408] width 691 height 34
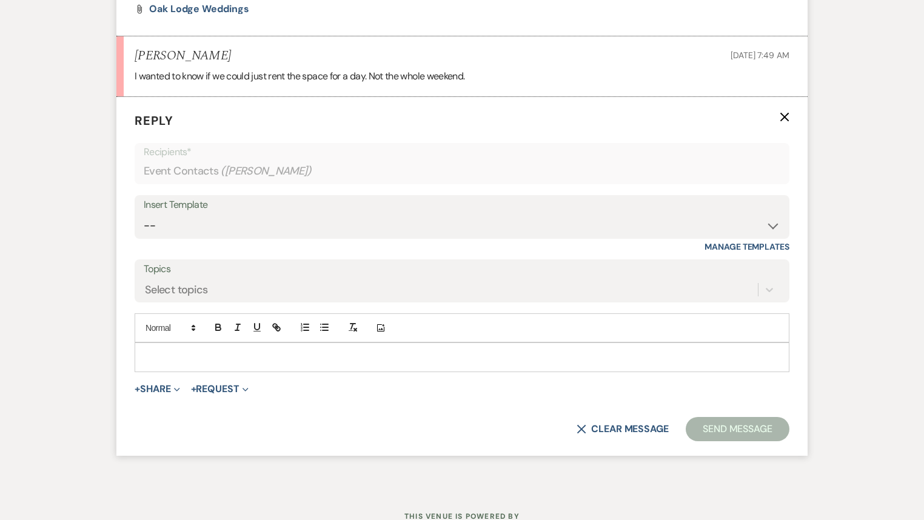
scroll to position [958, 0]
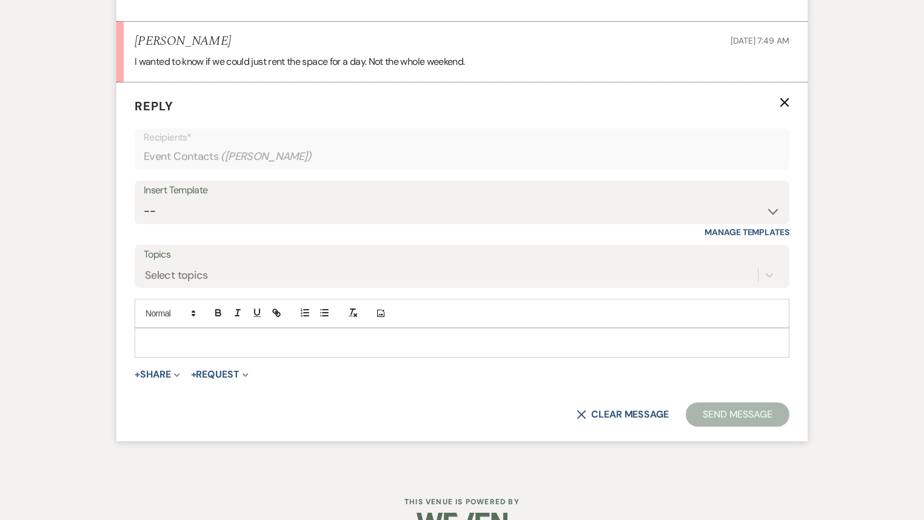
click at [177, 348] on div at bounding box center [462, 343] width 654 height 28
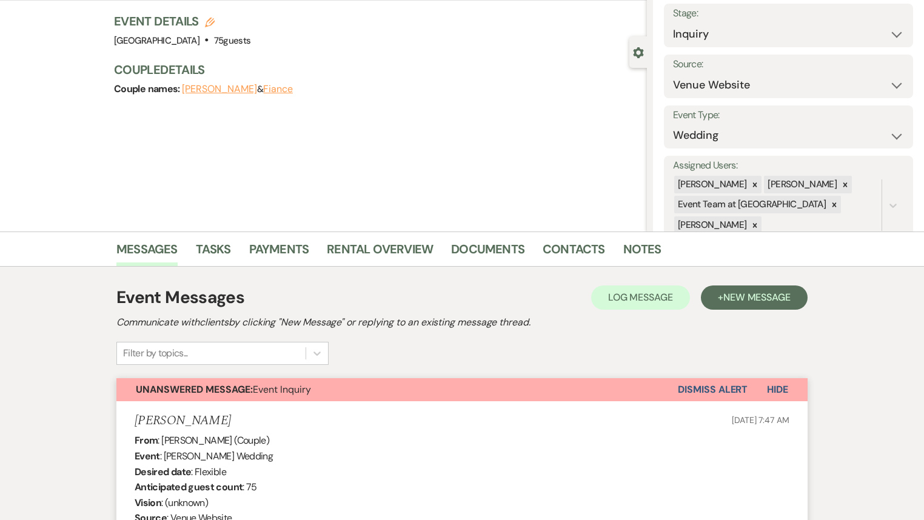
scroll to position [0, 0]
